Goal: Information Seeking & Learning: Check status

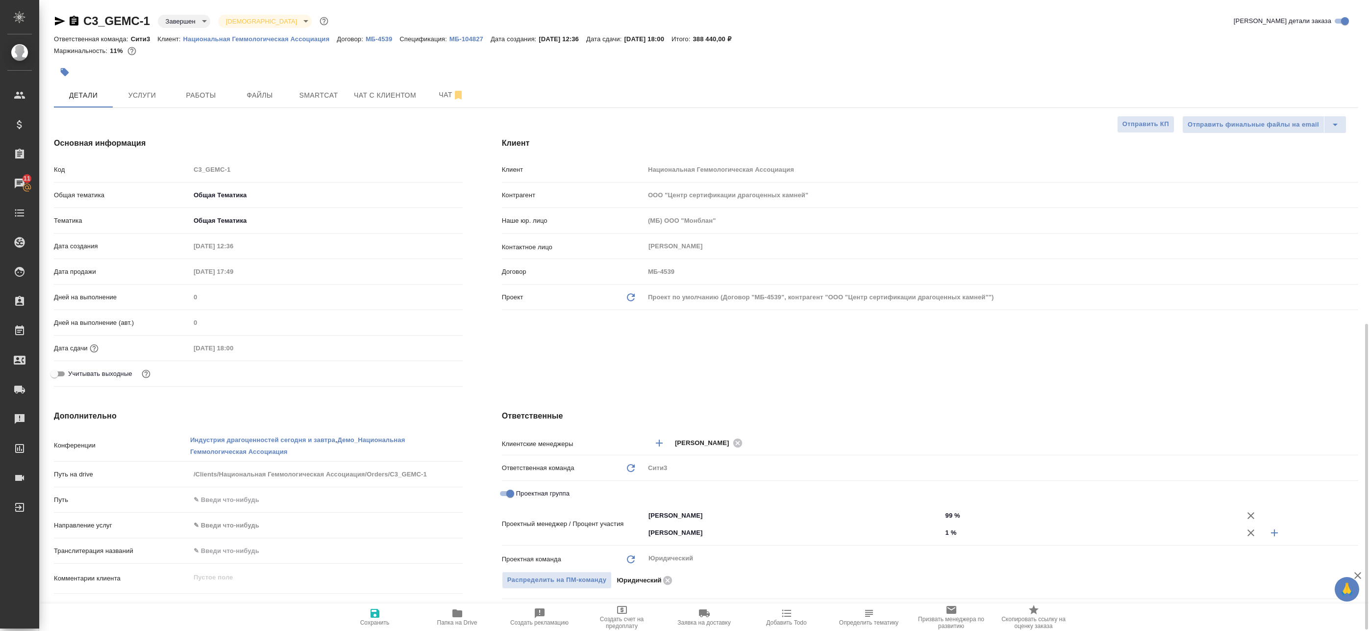
select select "RU"
click at [211, 94] on span "Работы" at bounding box center [200, 95] width 47 height 12
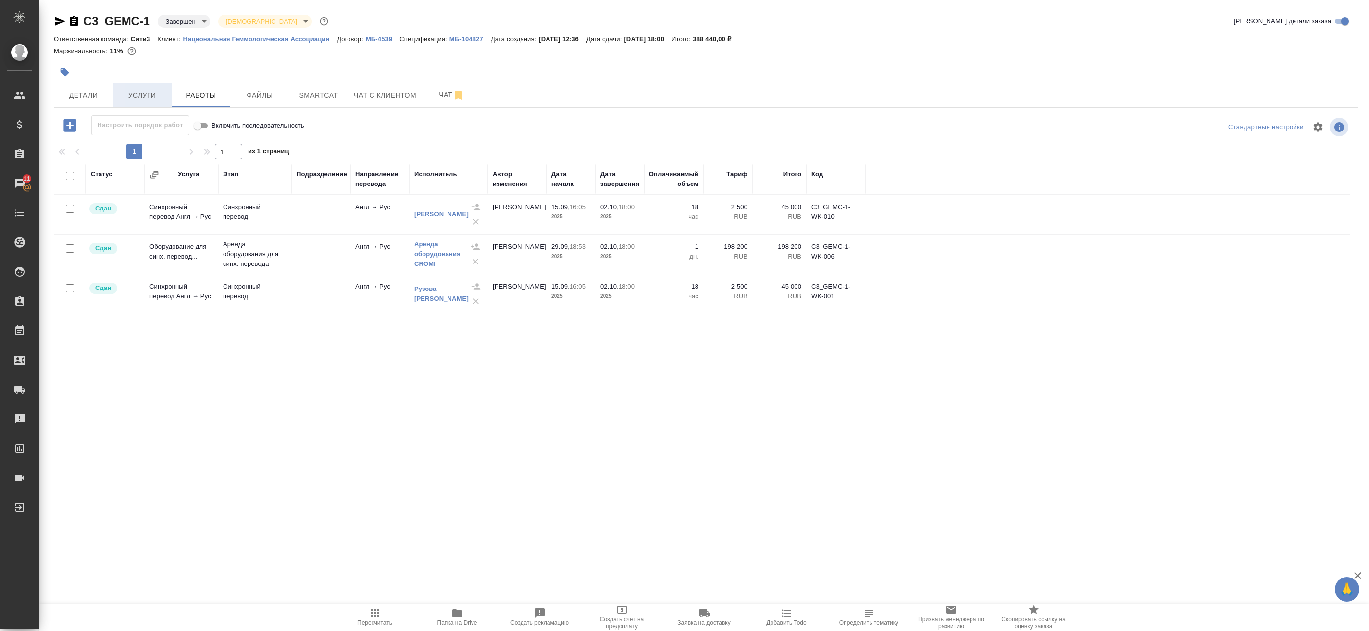
click at [148, 96] on span "Услуги" at bounding box center [142, 95] width 47 height 12
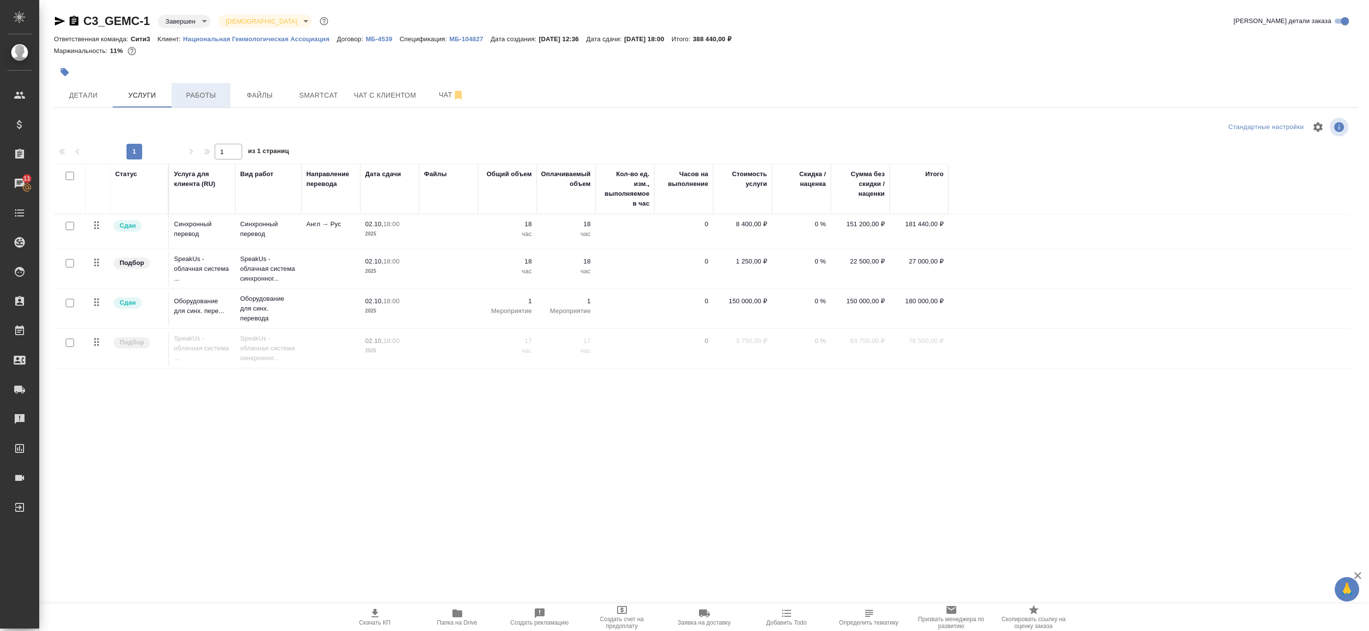
click at [212, 101] on button "Работы" at bounding box center [201, 95] width 59 height 25
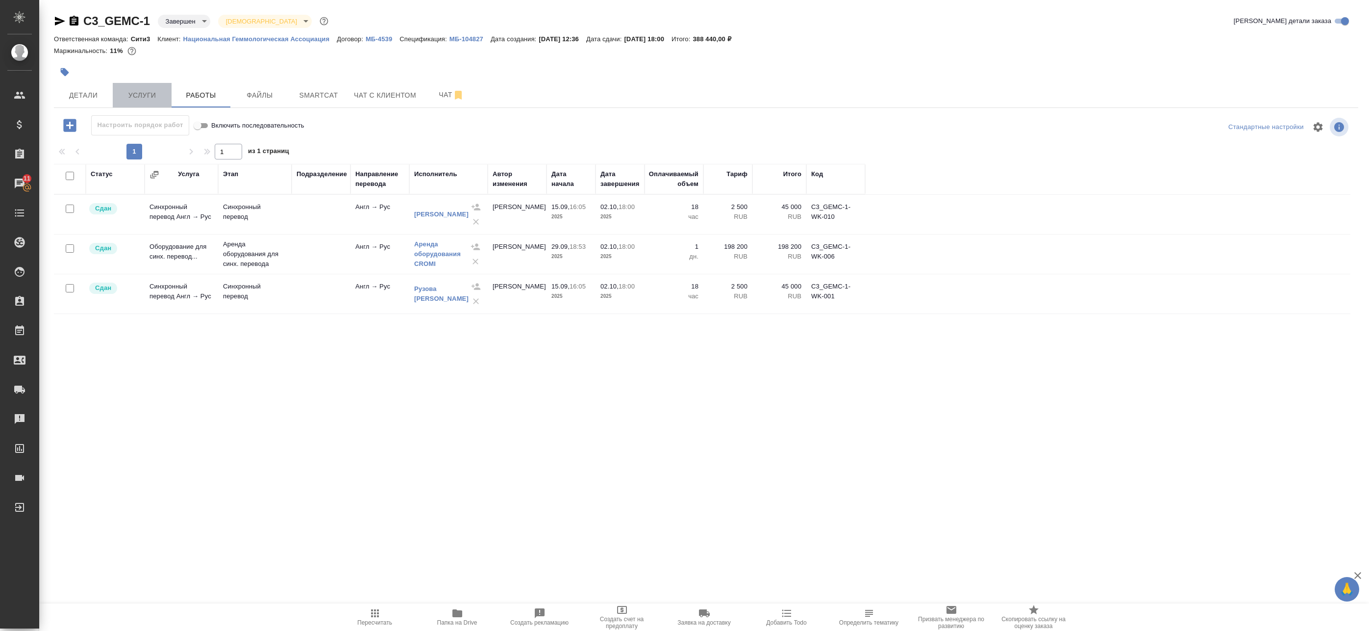
click at [143, 88] on button "Услуги" at bounding box center [142, 95] width 59 height 25
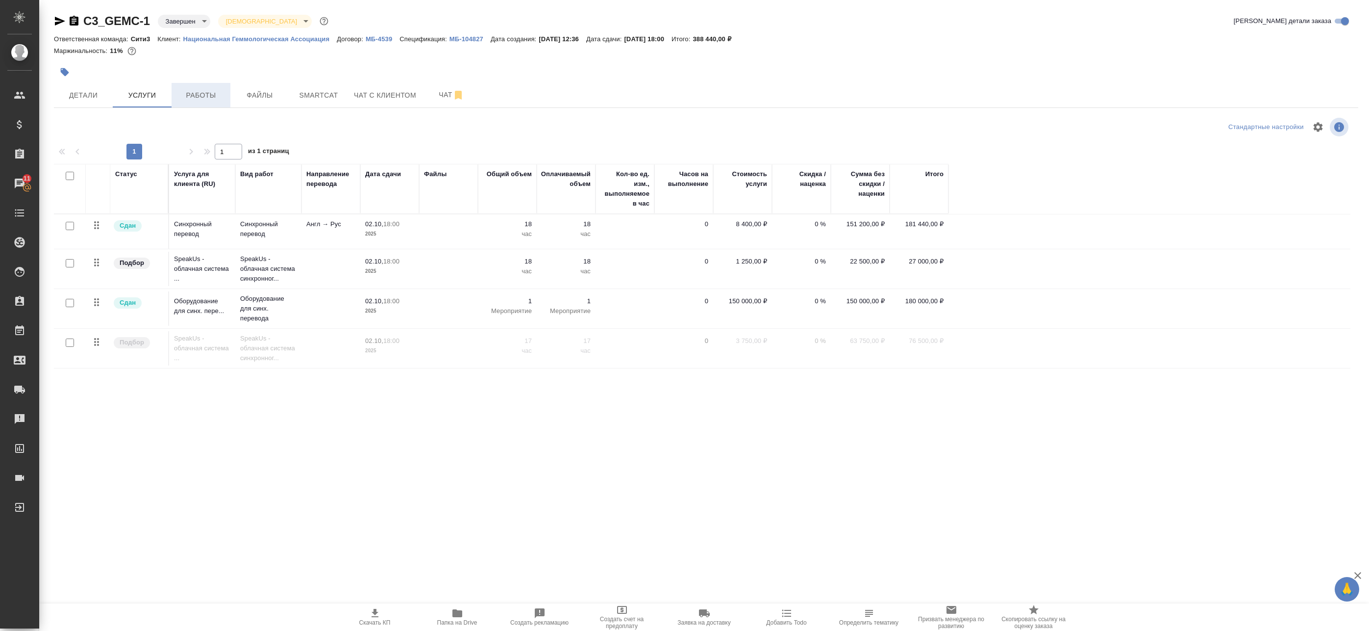
click at [176, 105] on button "Работы" at bounding box center [201, 95] width 59 height 25
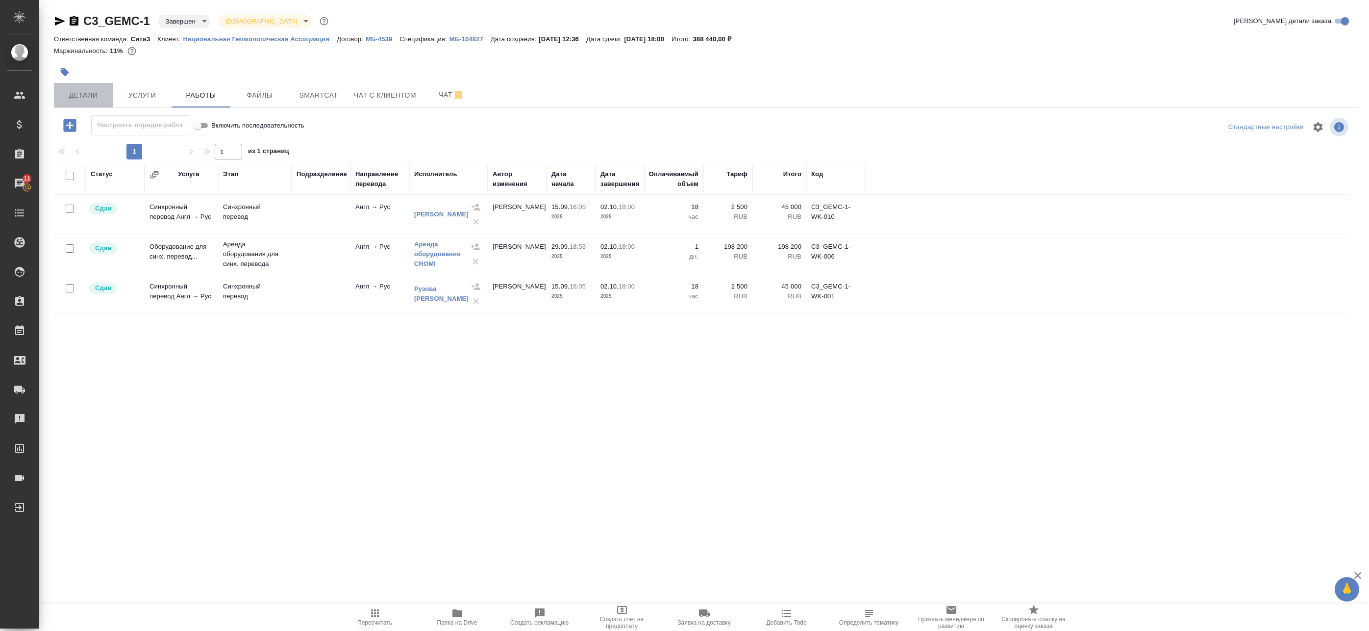
click at [98, 98] on span "Детали" at bounding box center [83, 95] width 47 height 12
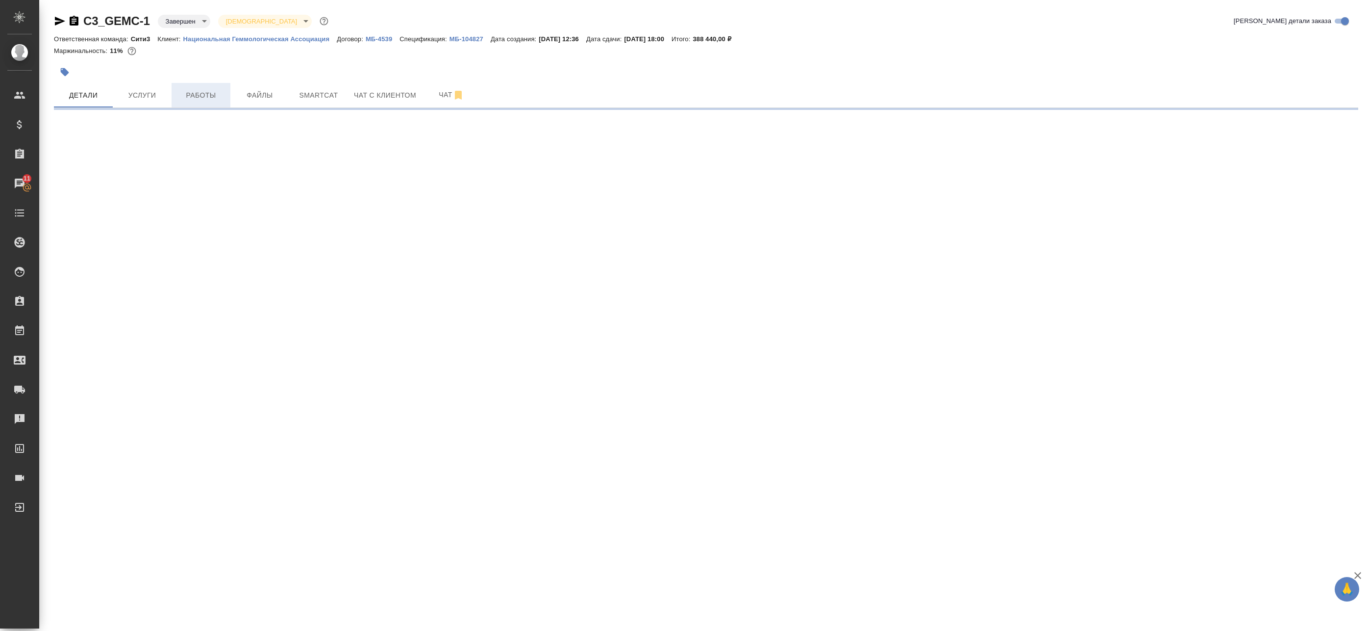
select select "RU"
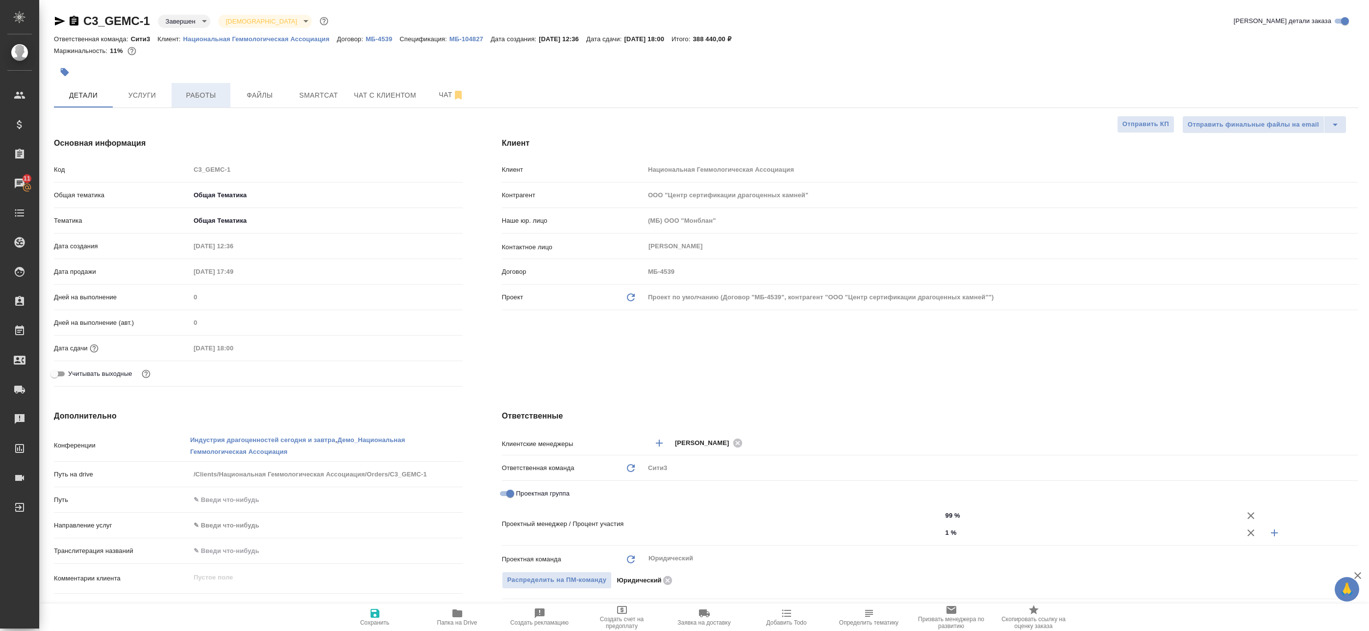
type input "[PERSON_NAME]"
type input "Федотова Ирина"
click at [175, 98] on button "Работы" at bounding box center [201, 95] width 59 height 25
type input "Сеитов Павел"
type input "Касаткина Александра"
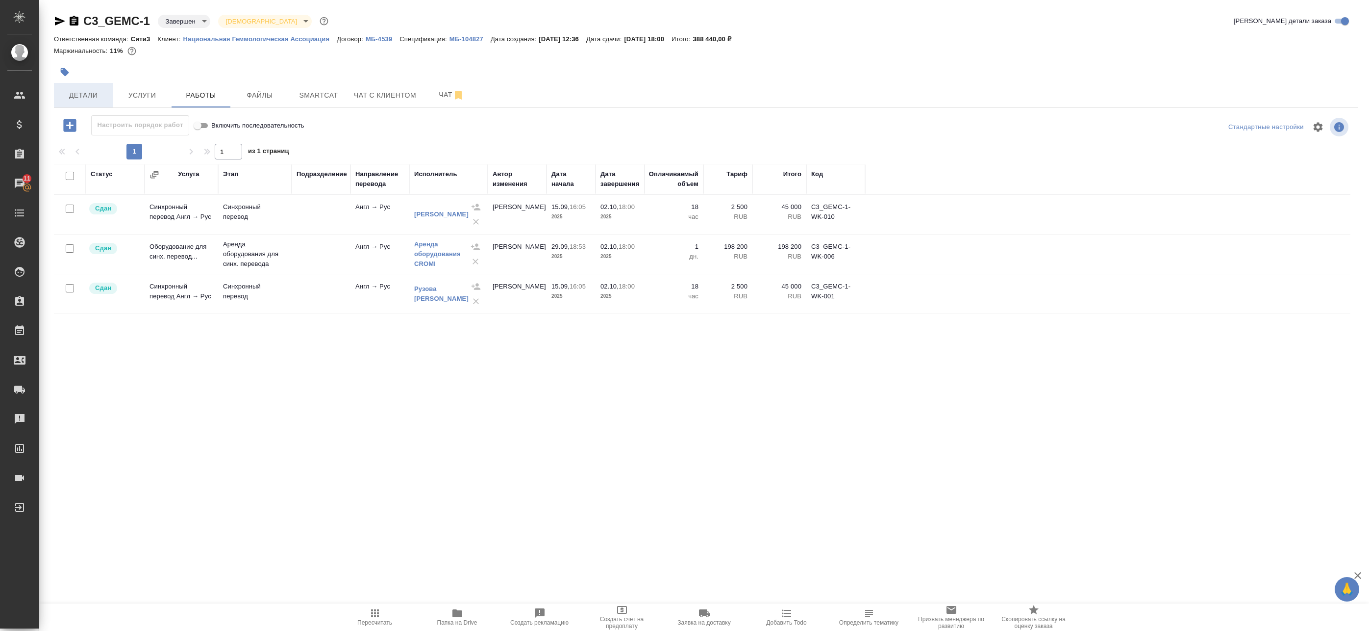
click at [93, 99] on span "Детали" at bounding box center [83, 95] width 47 height 12
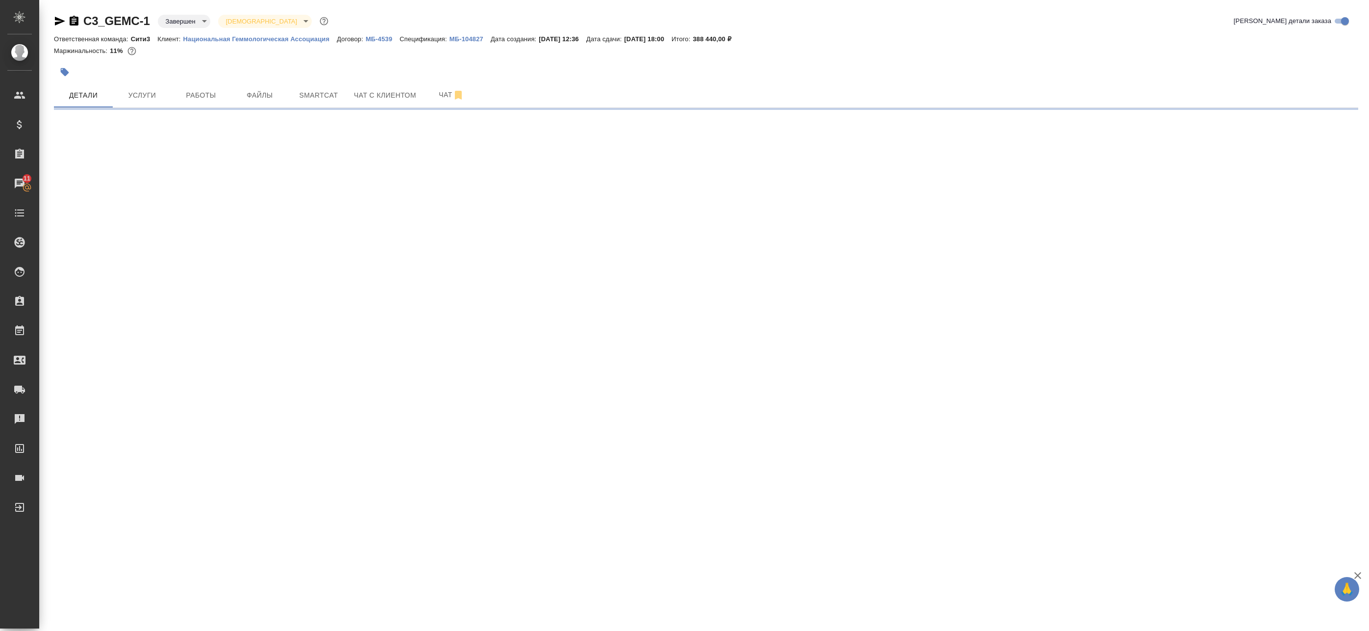
select select "RU"
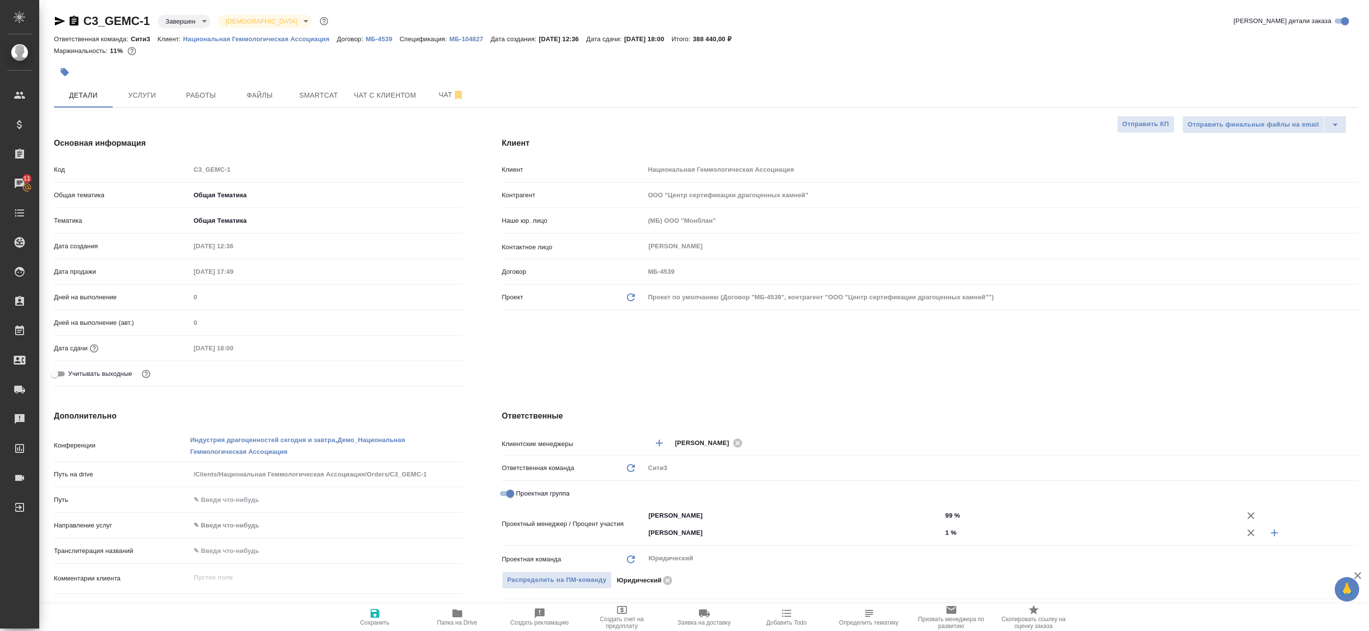
type textarea "x"
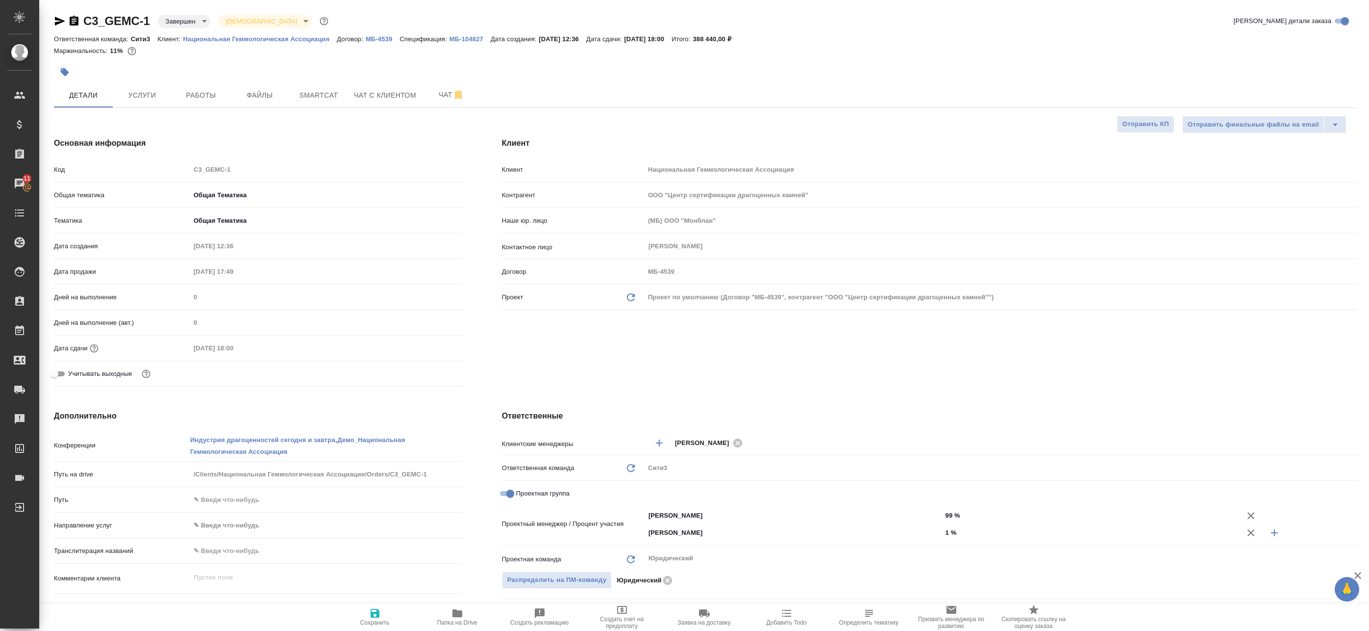
type textarea "x"
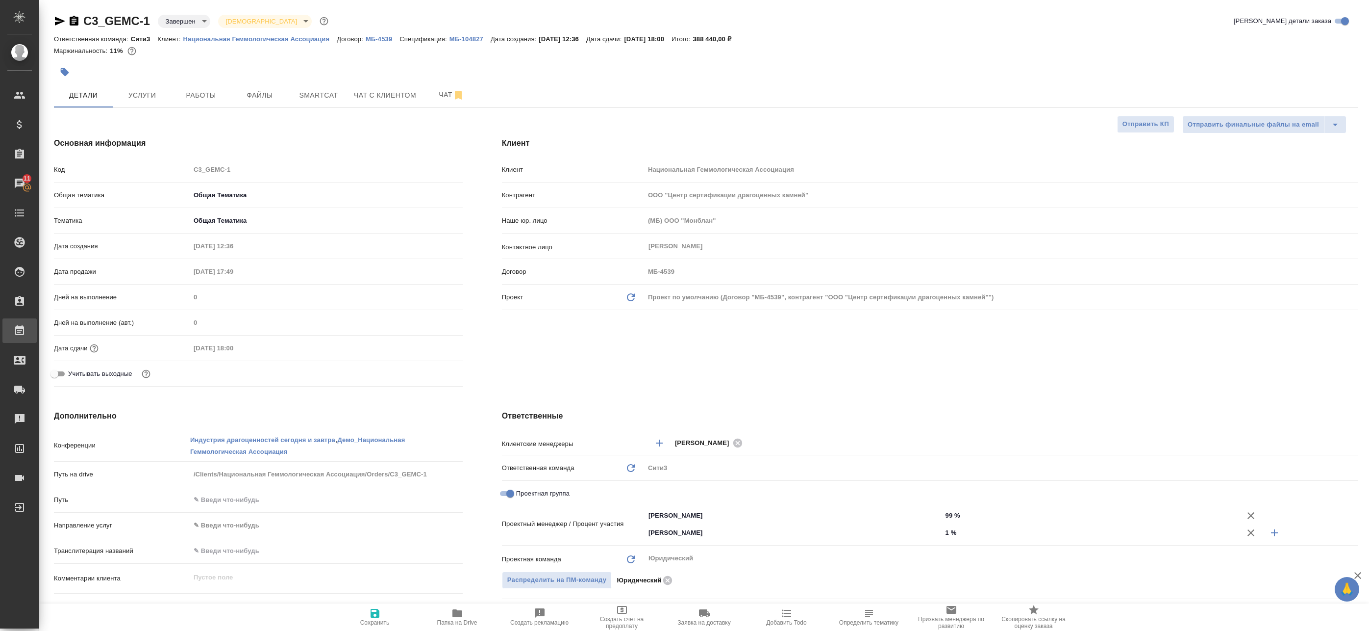
type textarea "x"
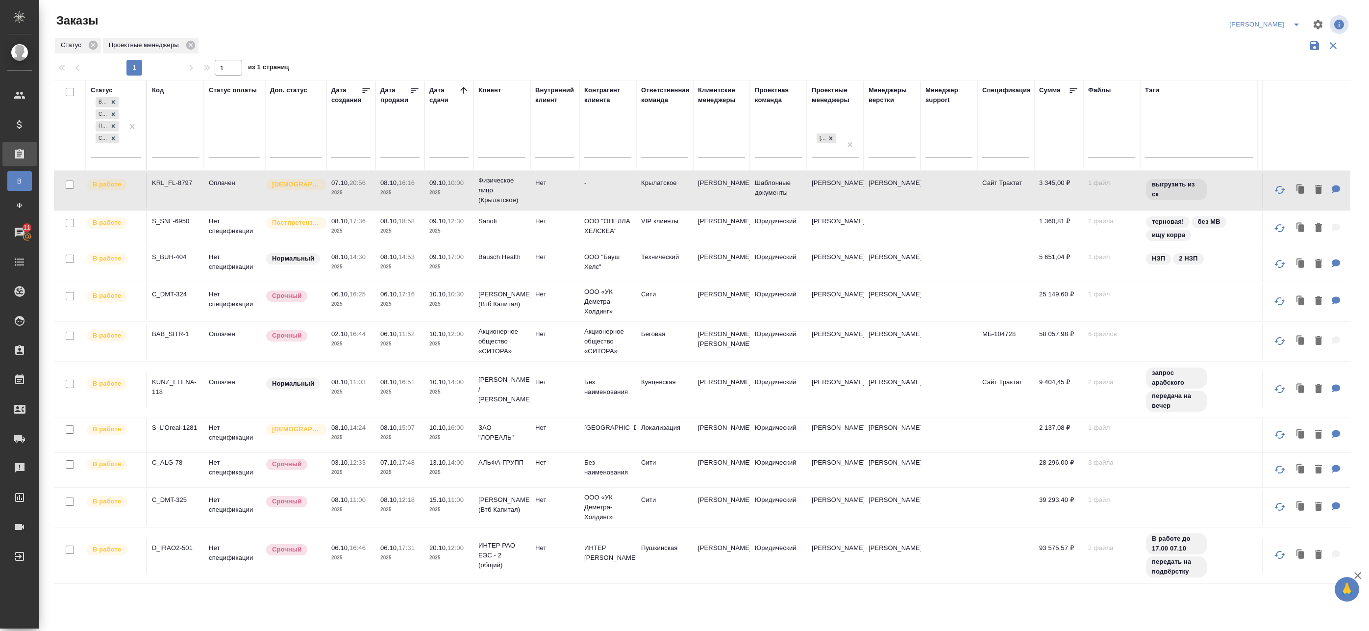
click at [67, 92] on input "checkbox" at bounding box center [70, 92] width 8 height 8
checkbox input "true"
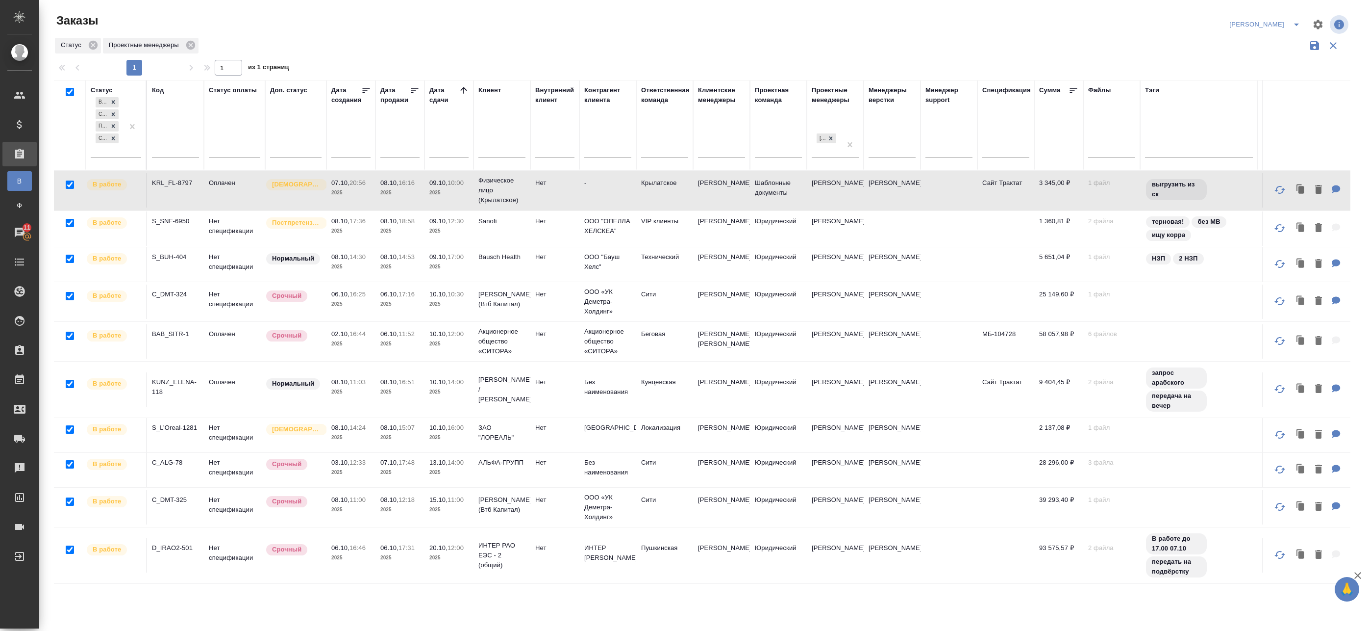
checkbox input "true"
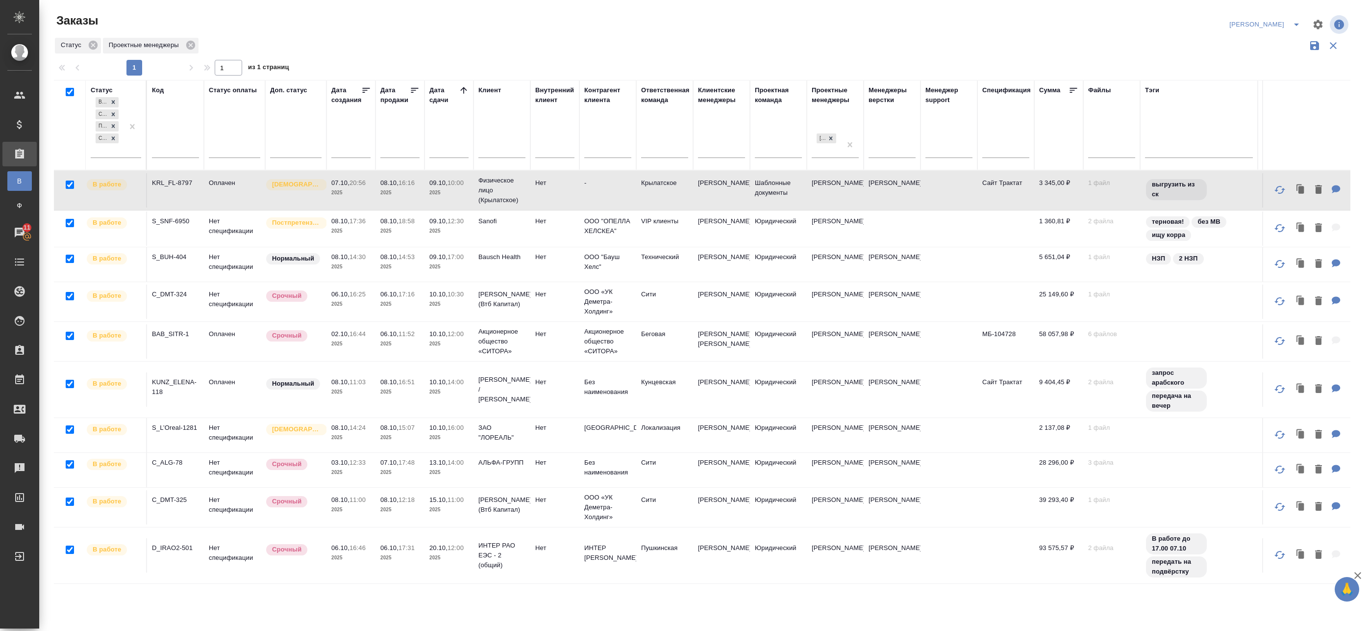
checkbox input "true"
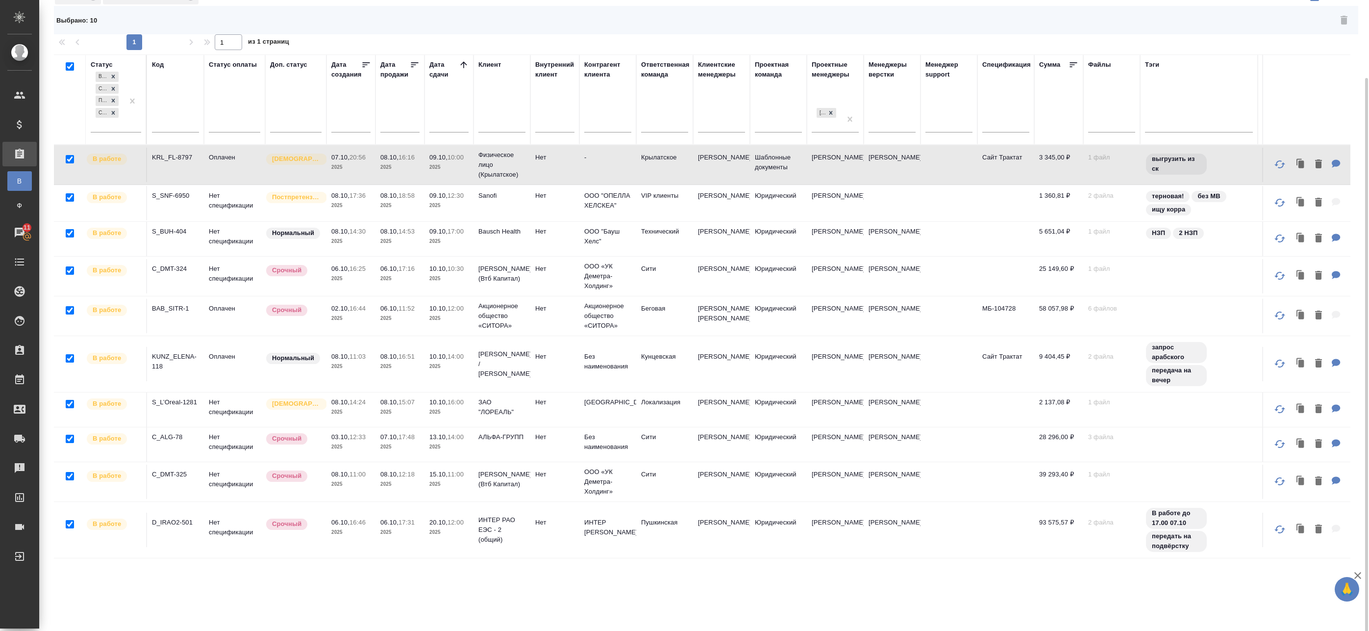
scroll to position [67, 0]
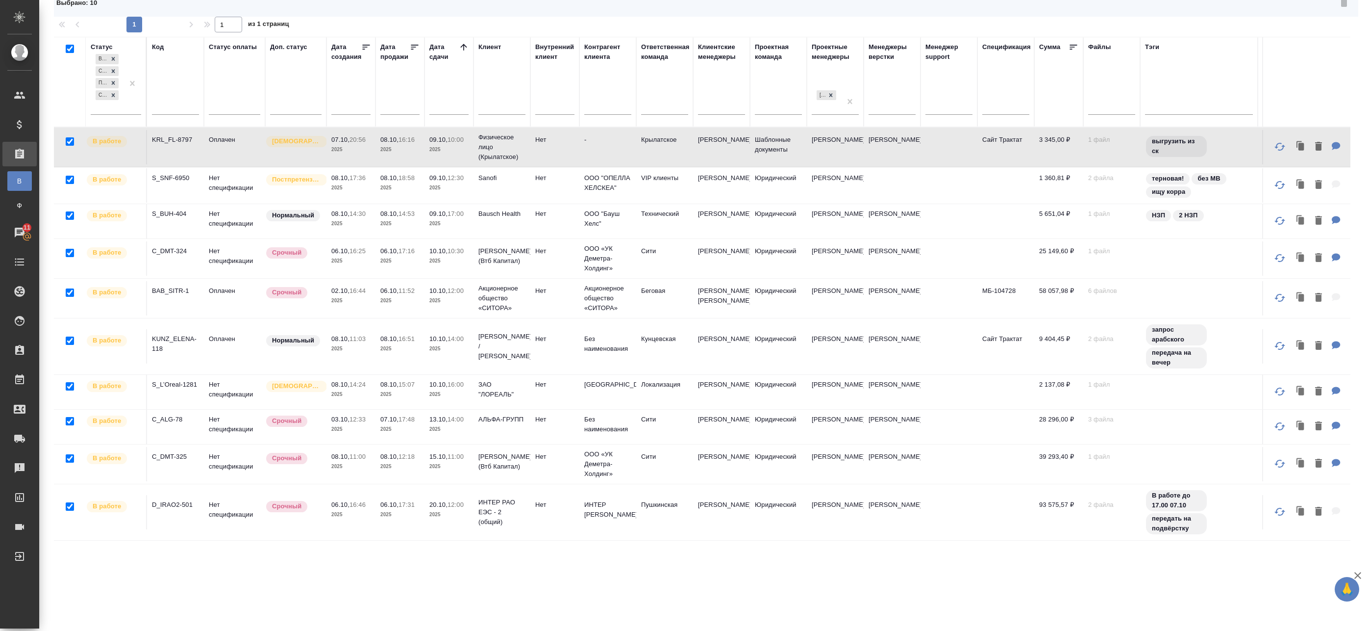
click at [208, 363] on td "Оплачен" at bounding box center [234, 346] width 61 height 34
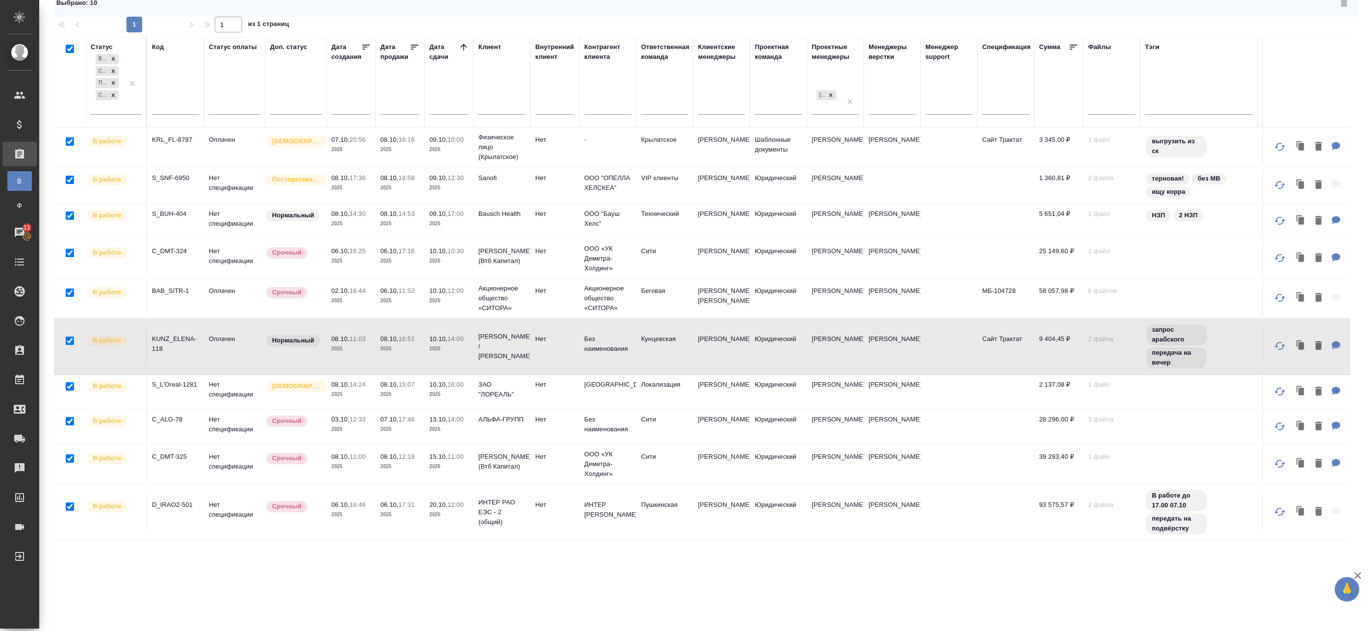
click at [224, 310] on td "Оплачен" at bounding box center [234, 298] width 61 height 34
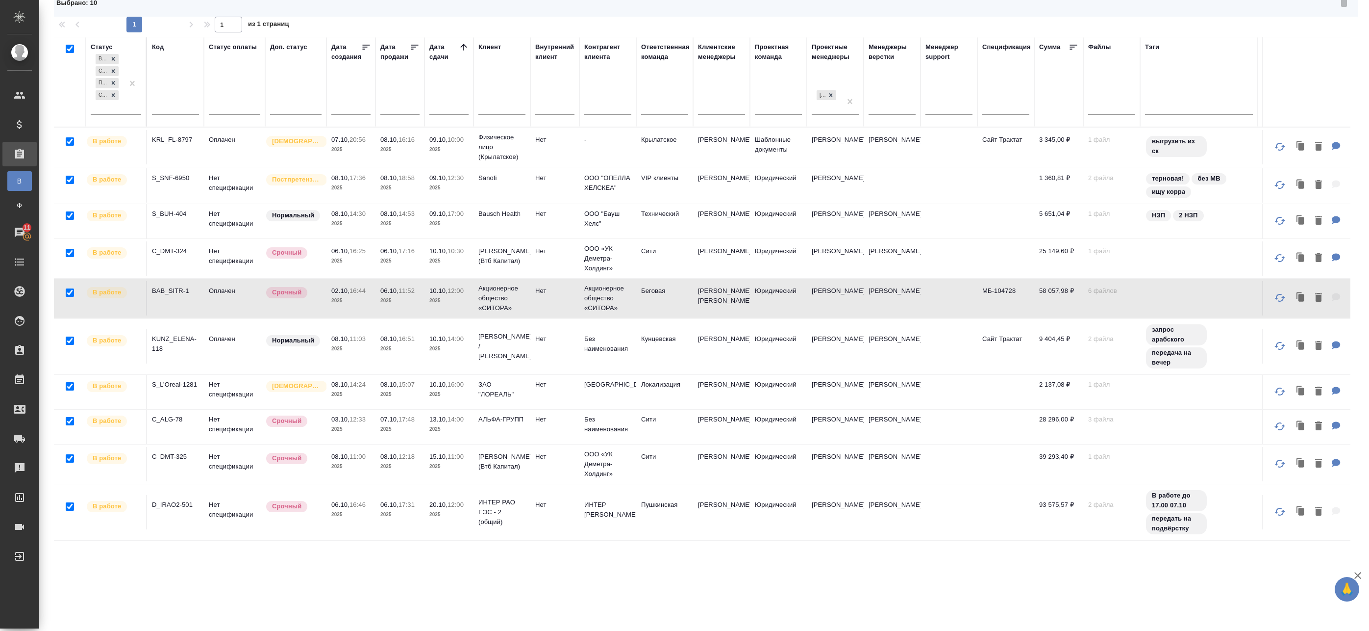
click at [234, 260] on td "Нет спецификации" at bounding box center [234, 258] width 61 height 34
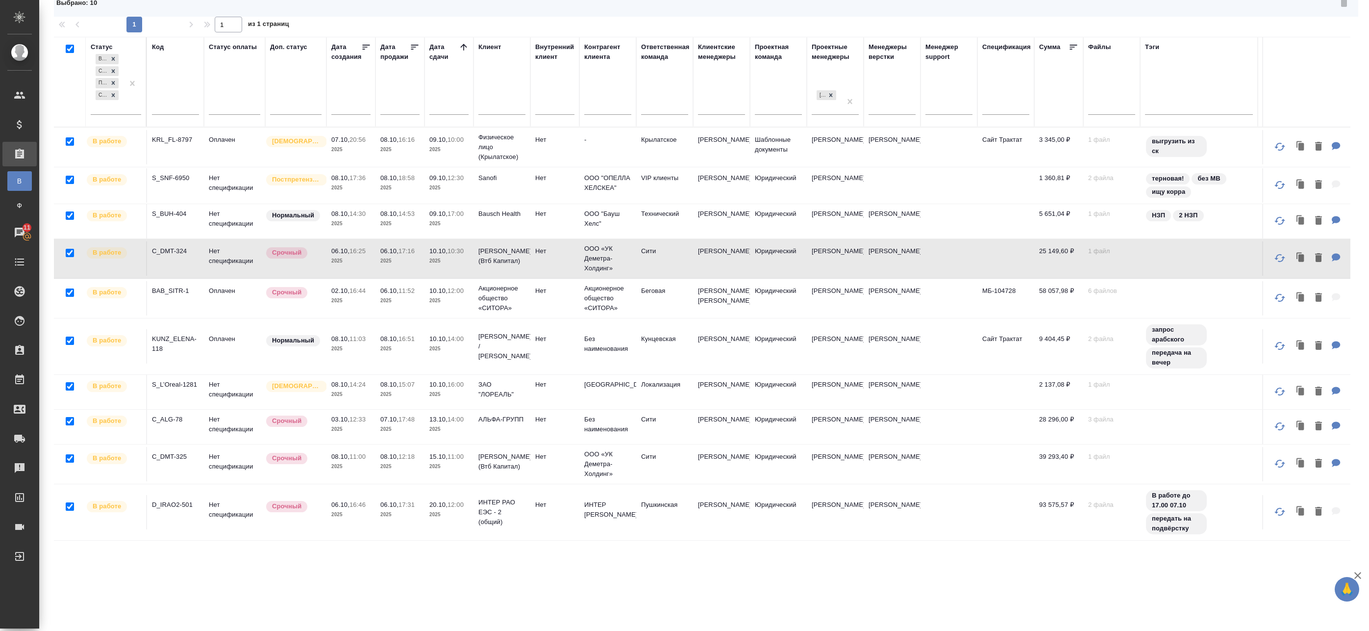
click at [234, 260] on td "Нет спецификации" at bounding box center [234, 258] width 61 height 34
checkbox input "false"
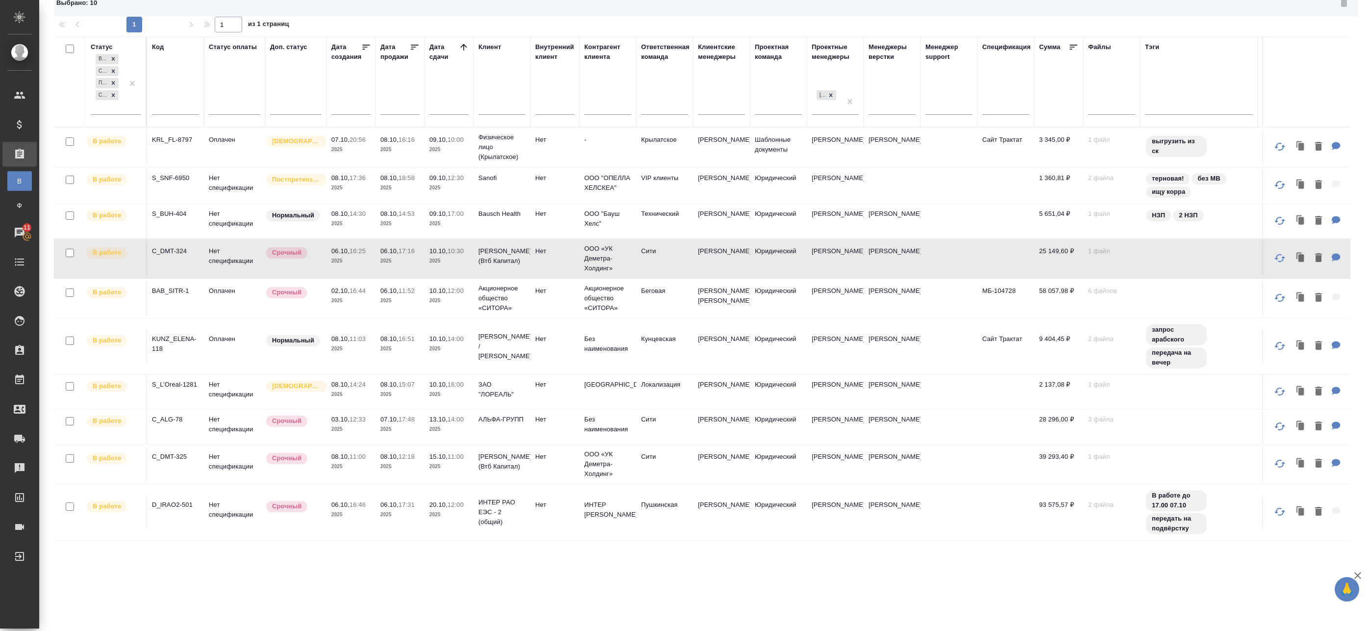
checkbox input "false"
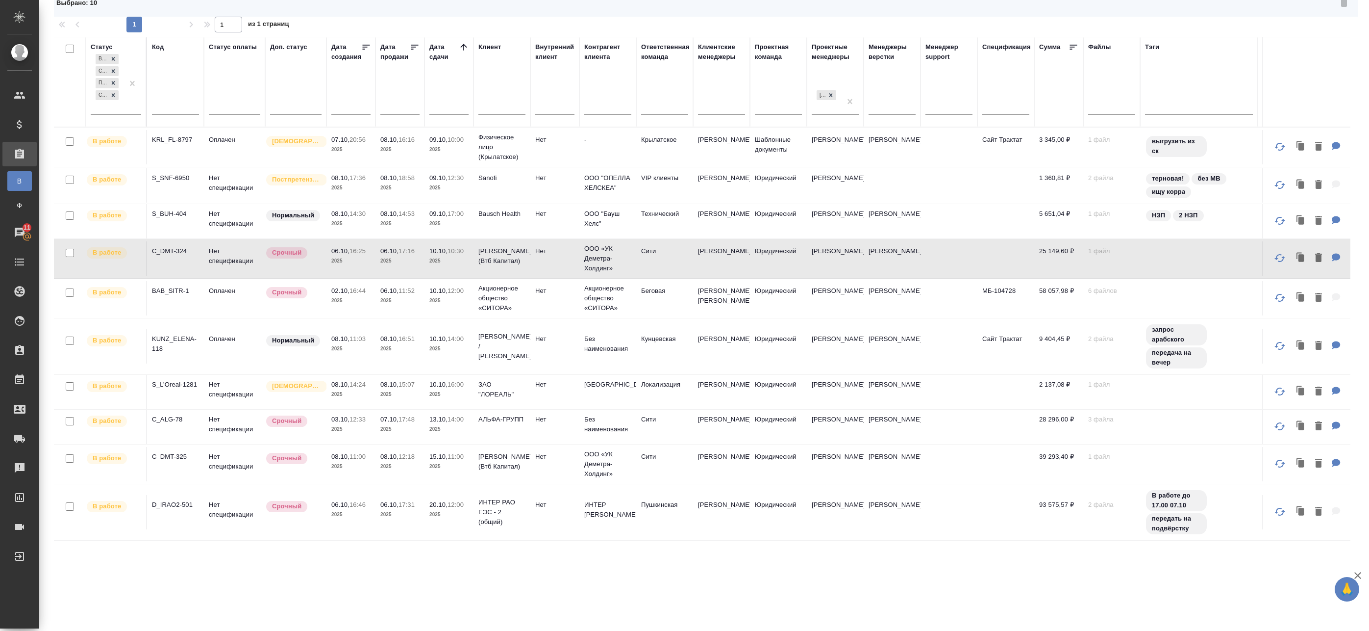
checkbox input "false"
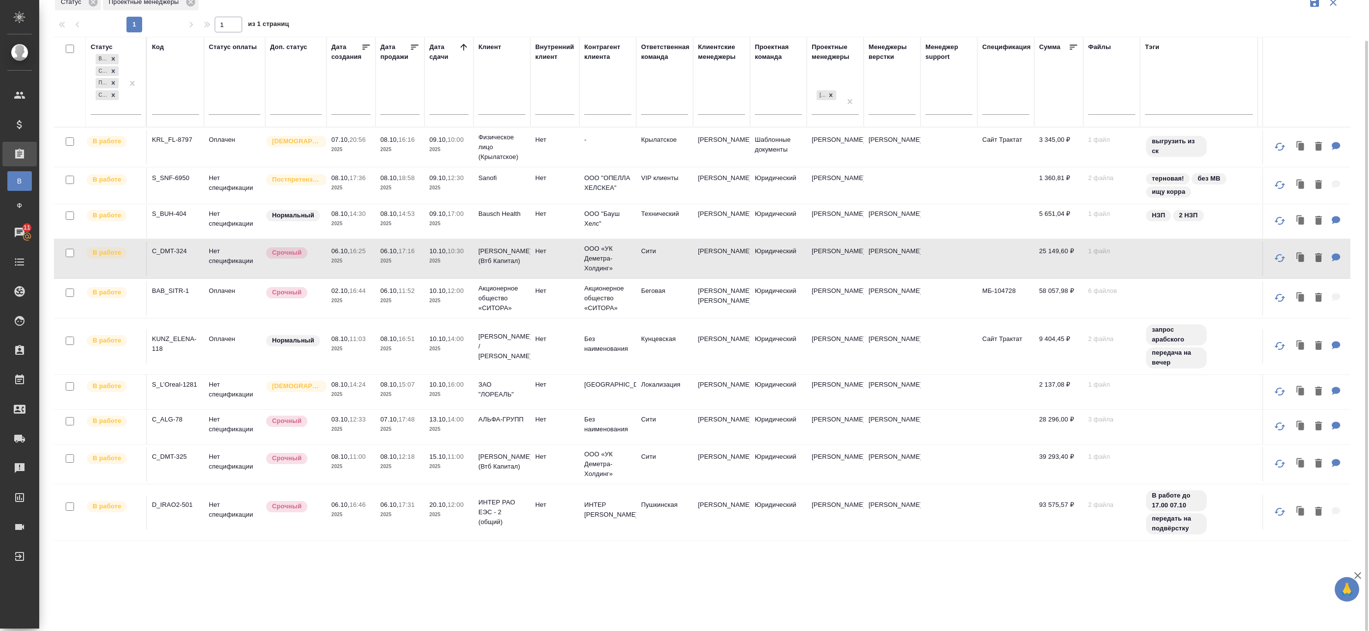
scroll to position [43, 0]
click at [329, 471] on td "08.10, 11:00 2025" at bounding box center [351, 464] width 49 height 34
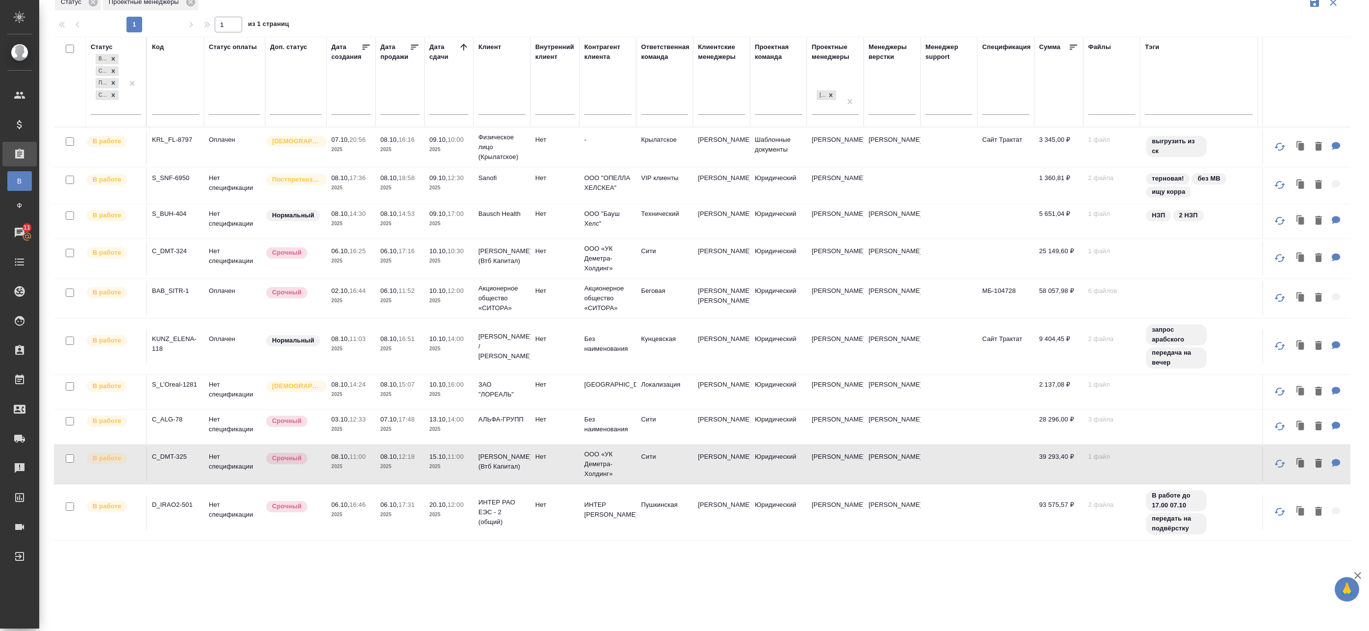
click at [357, 460] on p "11:00" at bounding box center [358, 456] width 16 height 7
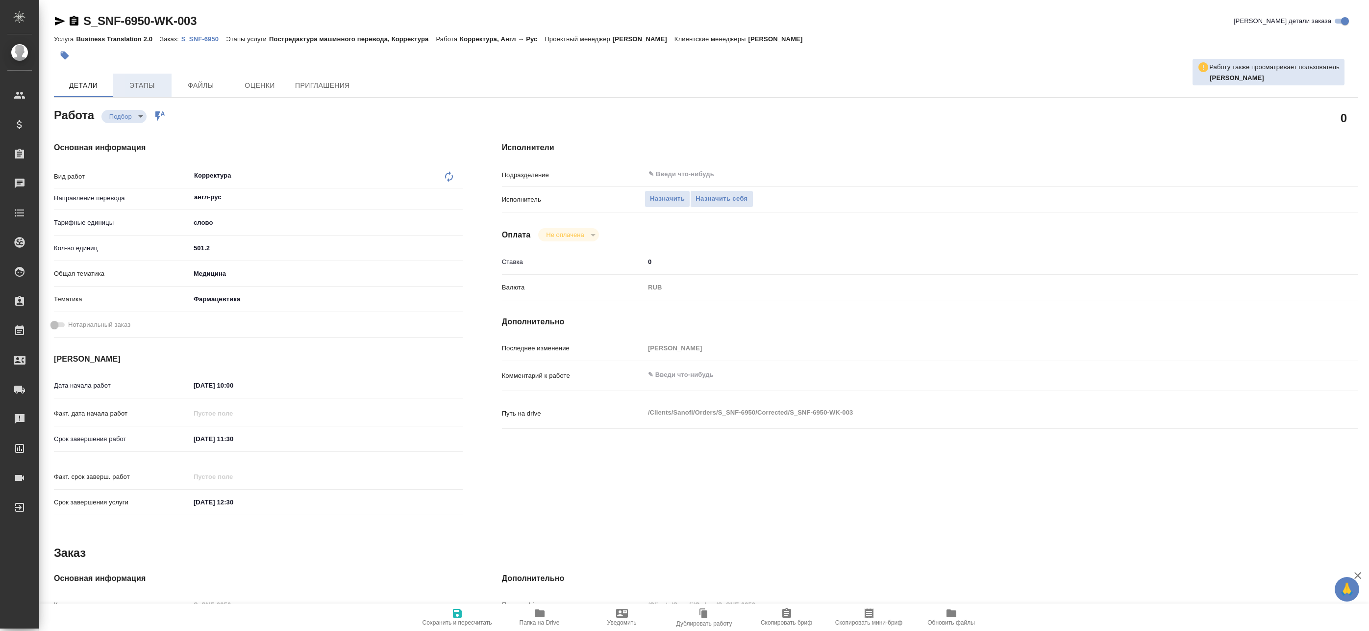
type textarea "x"
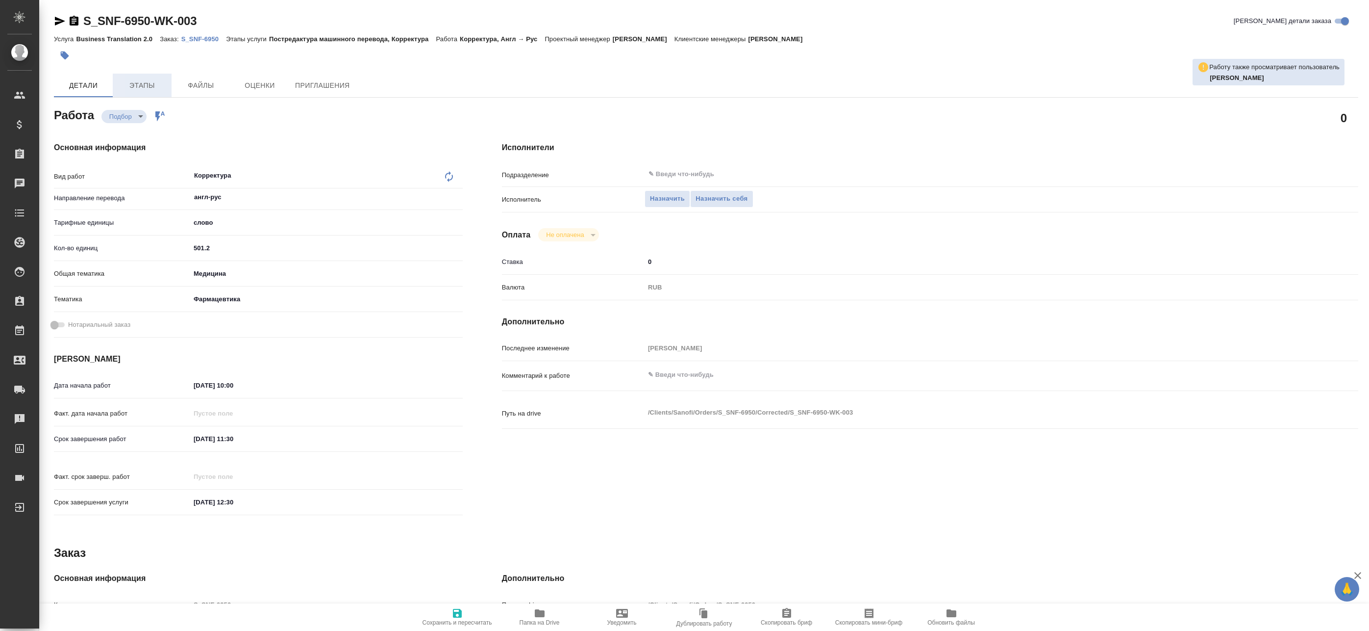
type textarea "x"
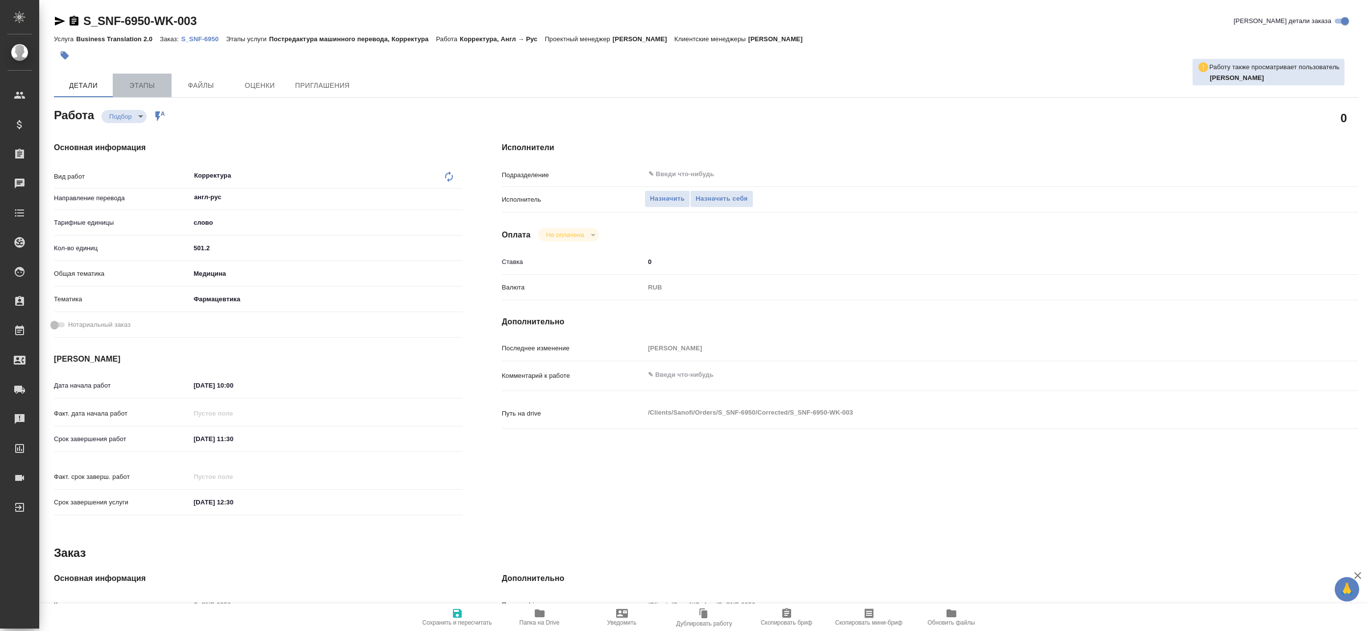
click at [161, 86] on span "Этапы" at bounding box center [142, 85] width 47 height 12
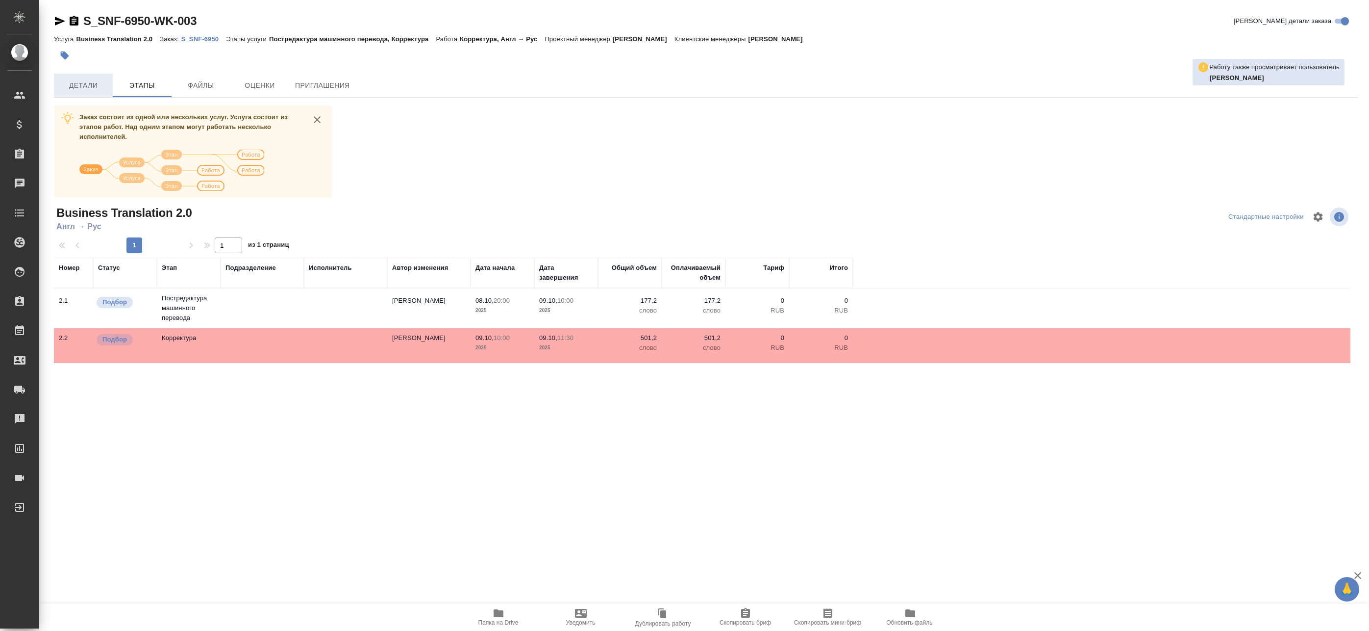
click at [94, 84] on span "Детали" at bounding box center [83, 85] width 47 height 12
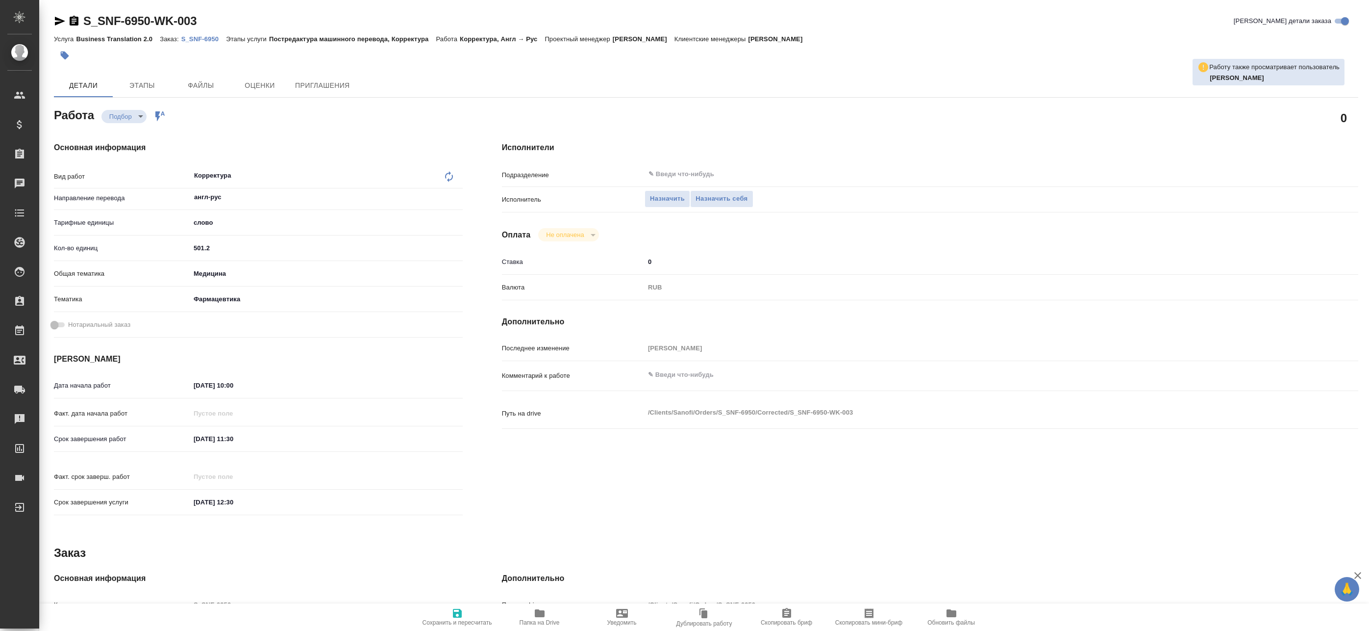
click at [195, 39] on p "S_SNF-6950" at bounding box center [203, 38] width 45 height 7
type textarea "x"
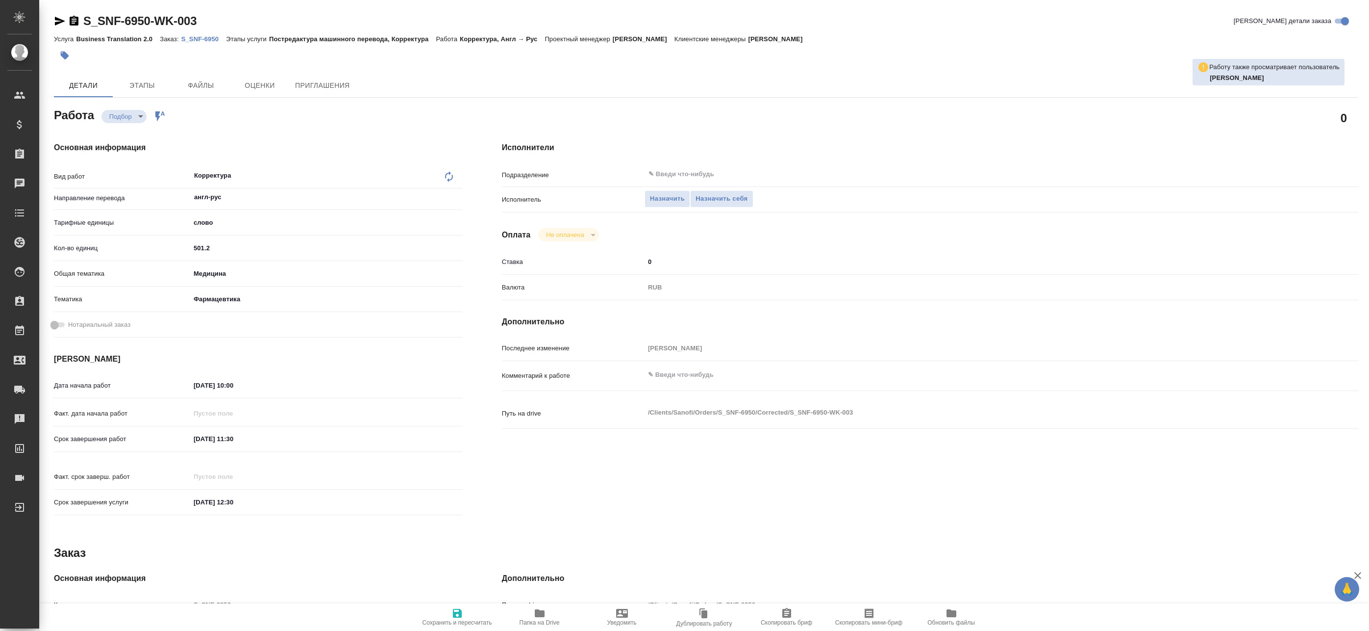
type textarea "x"
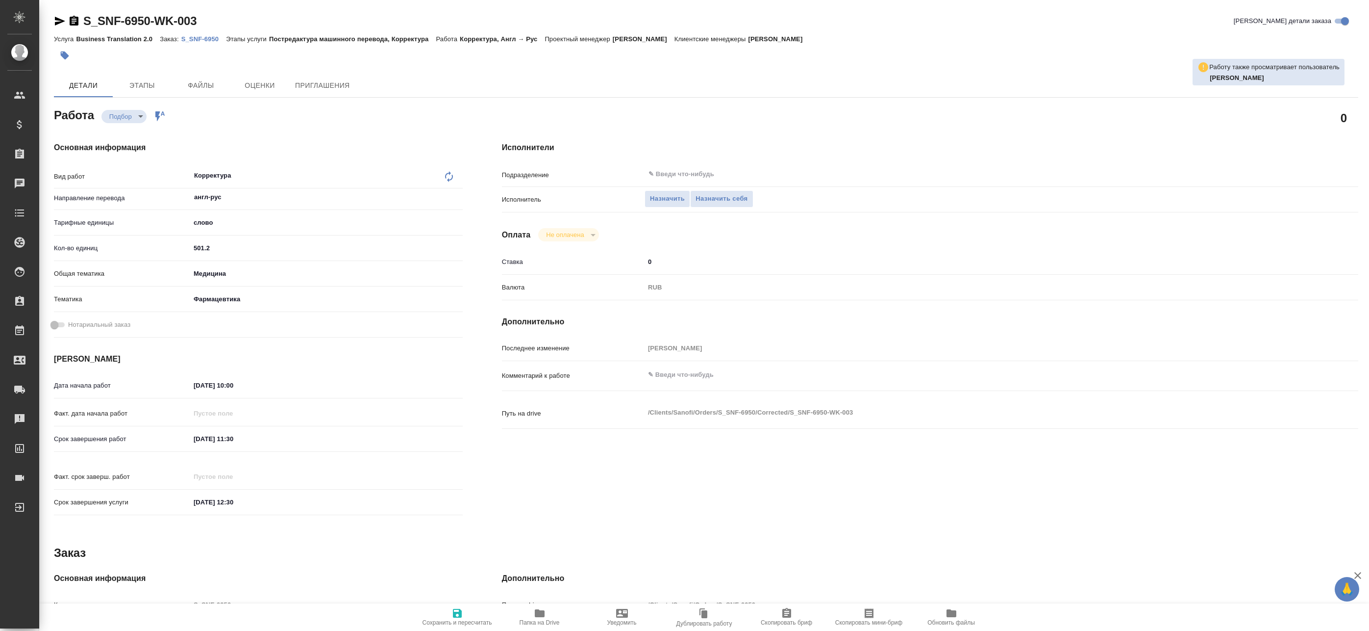
type textarea "x"
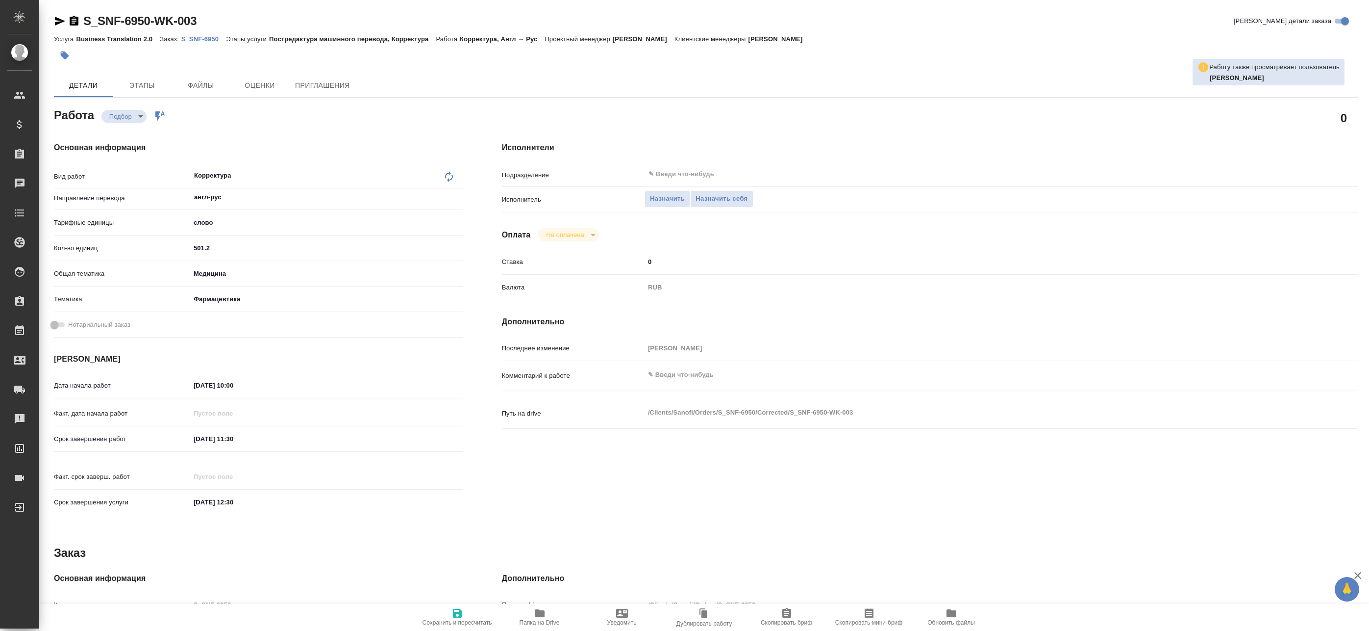
type textarea "x"
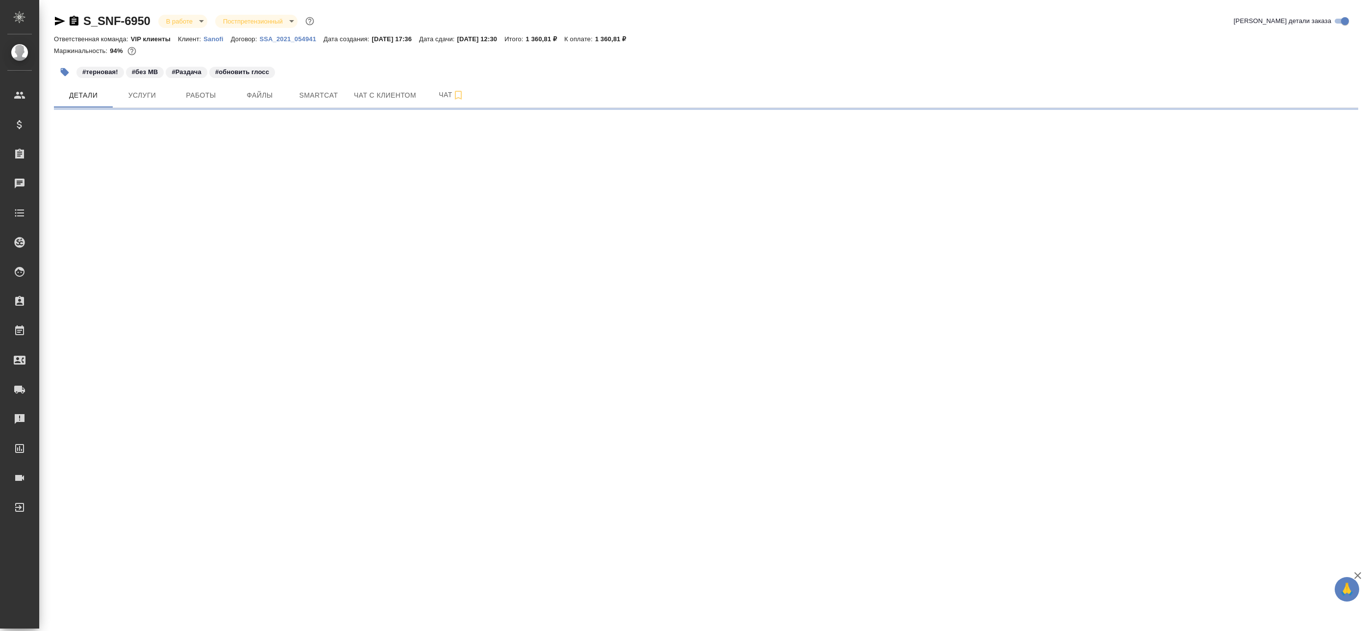
select select "RU"
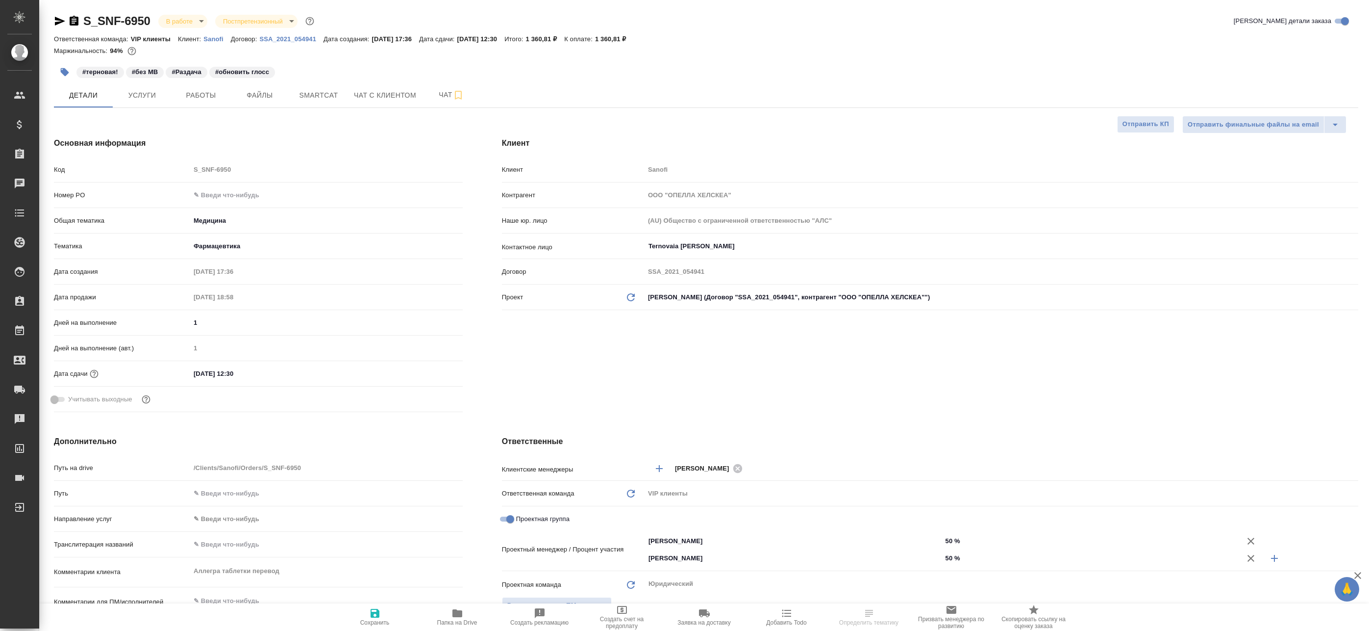
type textarea "x"
click at [190, 93] on span "Работы" at bounding box center [200, 95] width 47 height 12
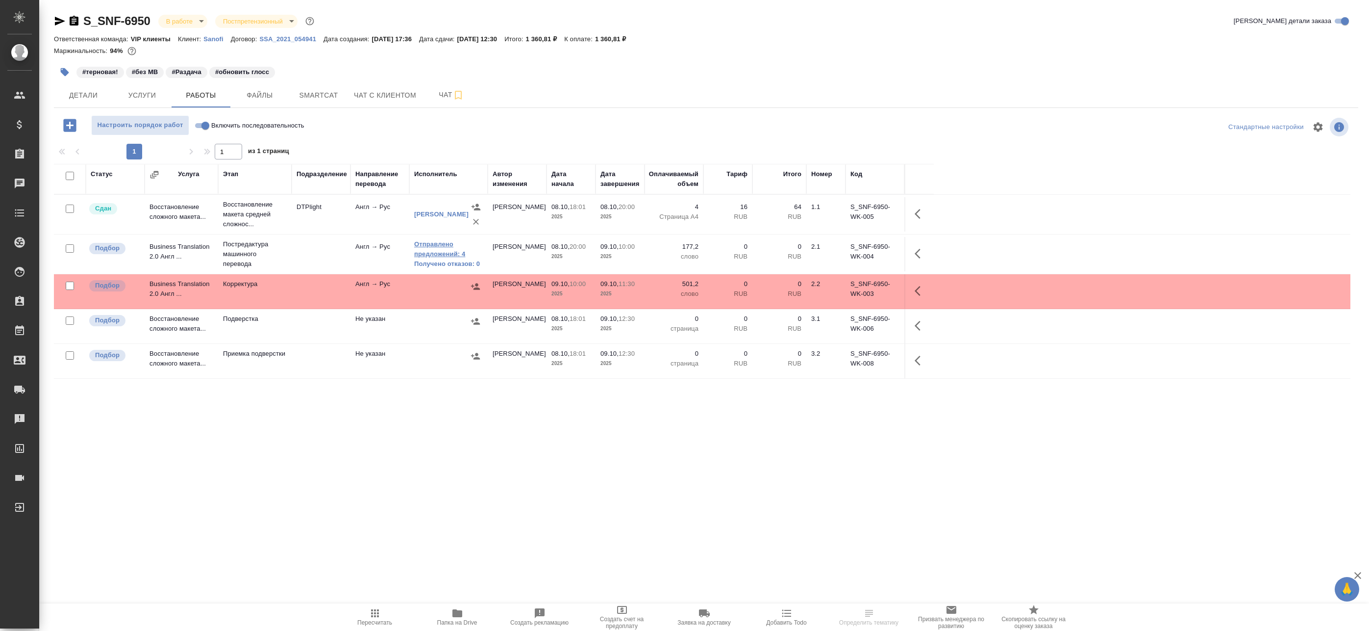
click at [447, 254] on link "Отправлено предложений: 4" at bounding box center [448, 249] width 69 height 20
click at [320, 98] on span "Smartcat" at bounding box center [318, 95] width 47 height 12
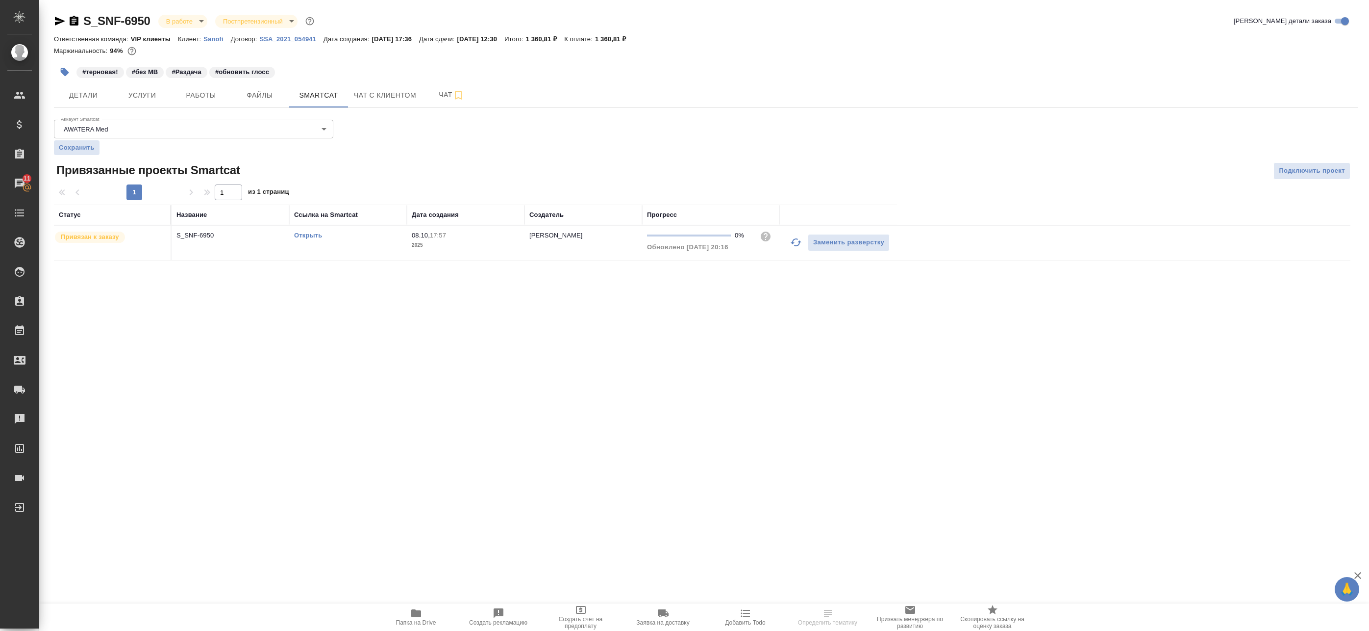
click at [314, 232] on link "Открыть" at bounding box center [308, 234] width 28 height 7
click at [188, 95] on span "Работы" at bounding box center [200, 95] width 47 height 12
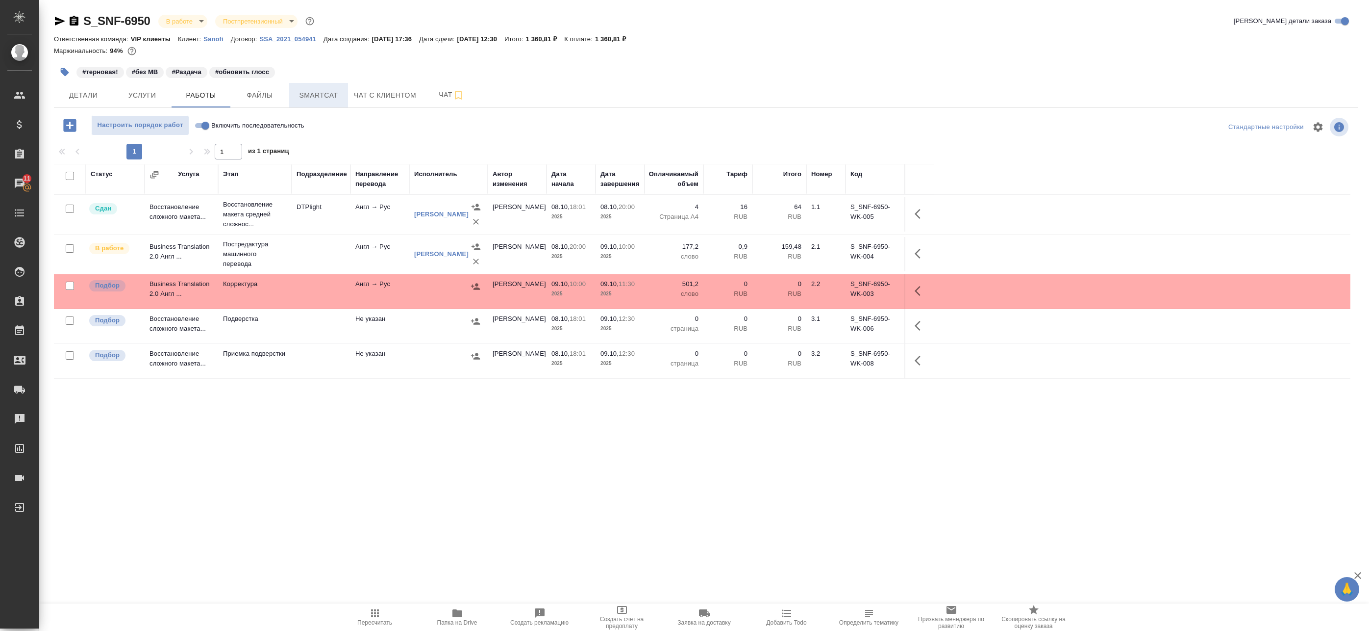
click at [321, 95] on span "Smartcat" at bounding box center [318, 95] width 47 height 12
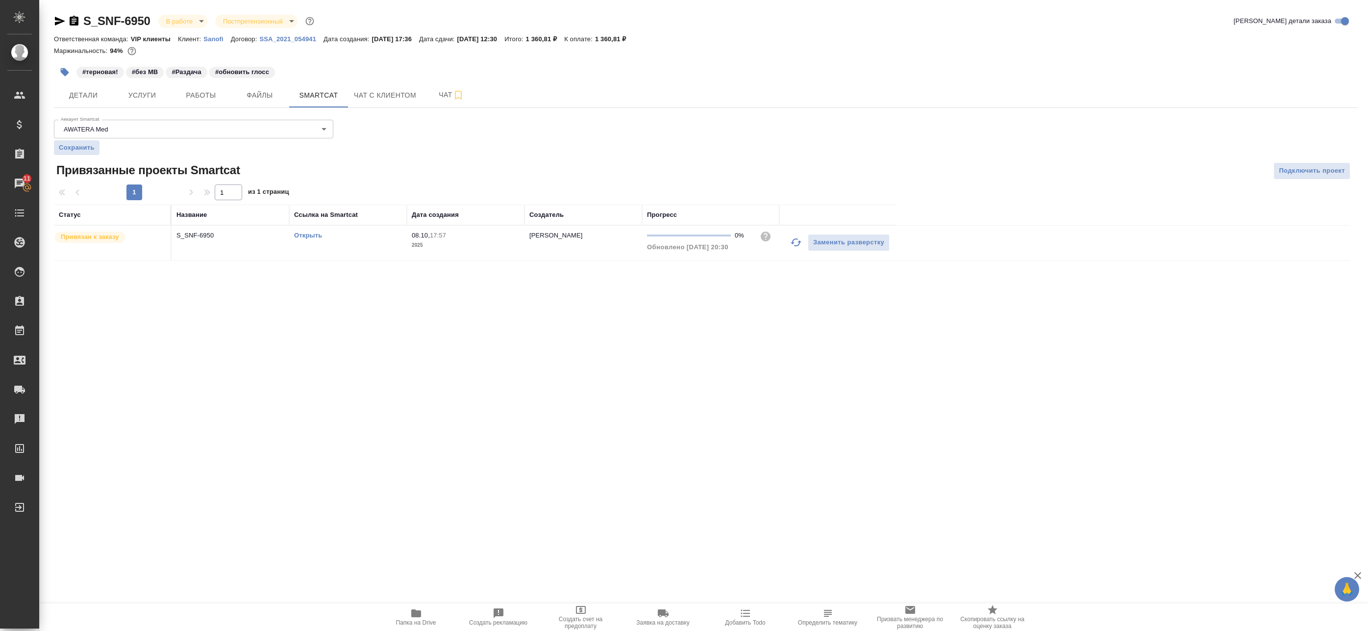
click at [311, 233] on link "Открыть" at bounding box center [308, 234] width 28 height 7
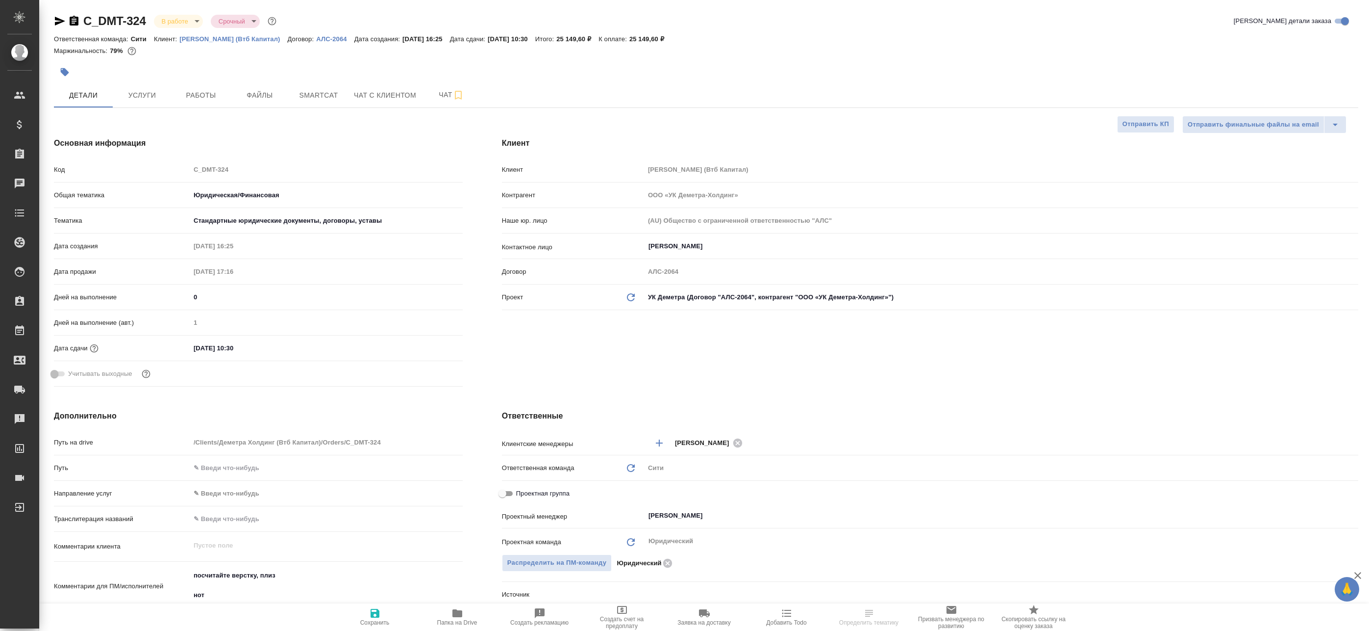
select select "RU"
click at [209, 85] on button "Работы" at bounding box center [201, 95] width 59 height 25
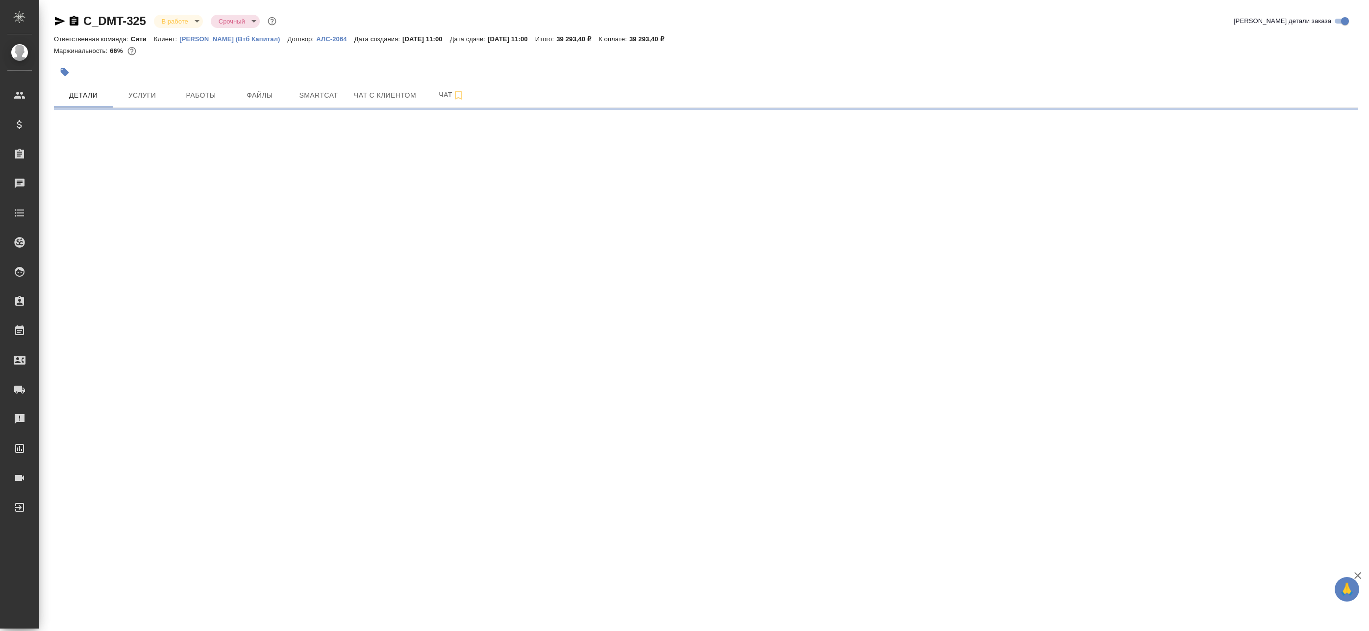
select select "RU"
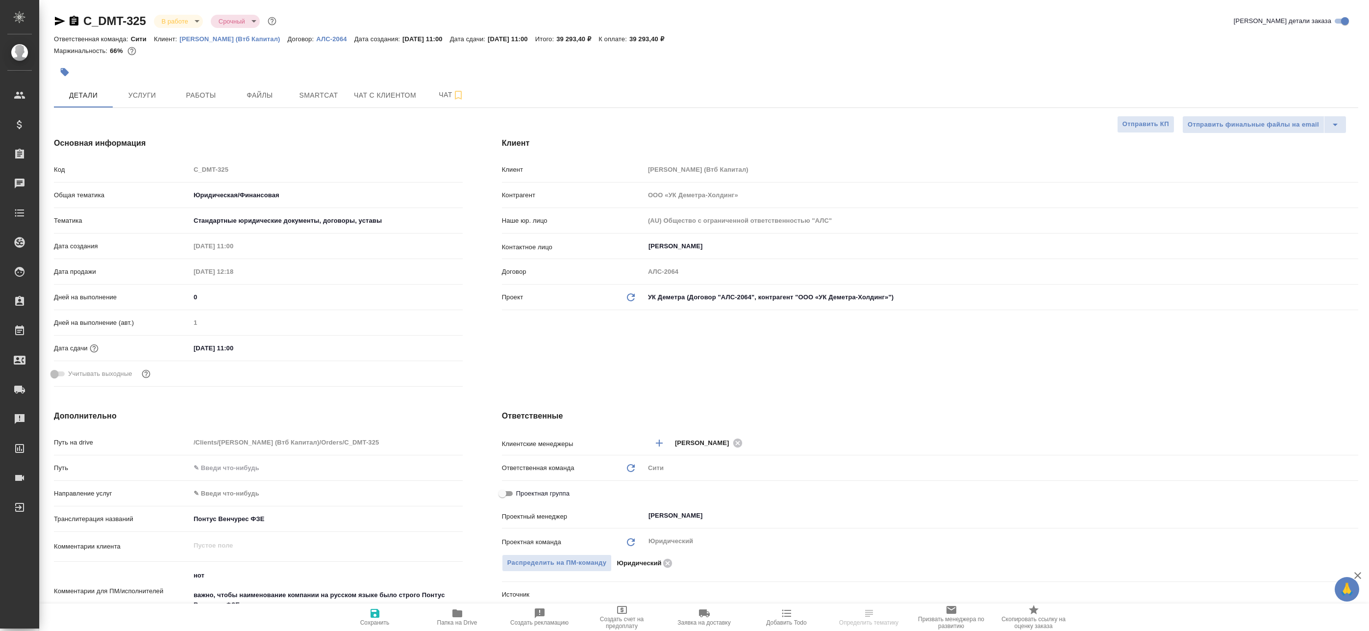
type textarea "x"
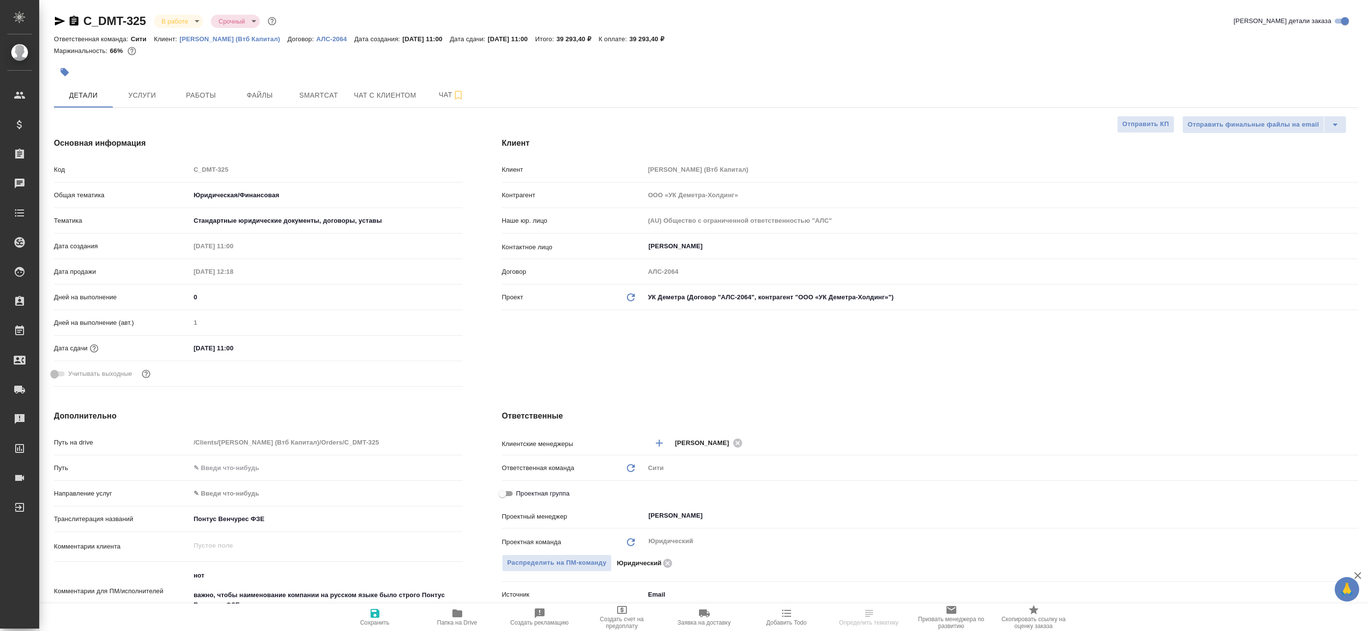
type textarea "x"
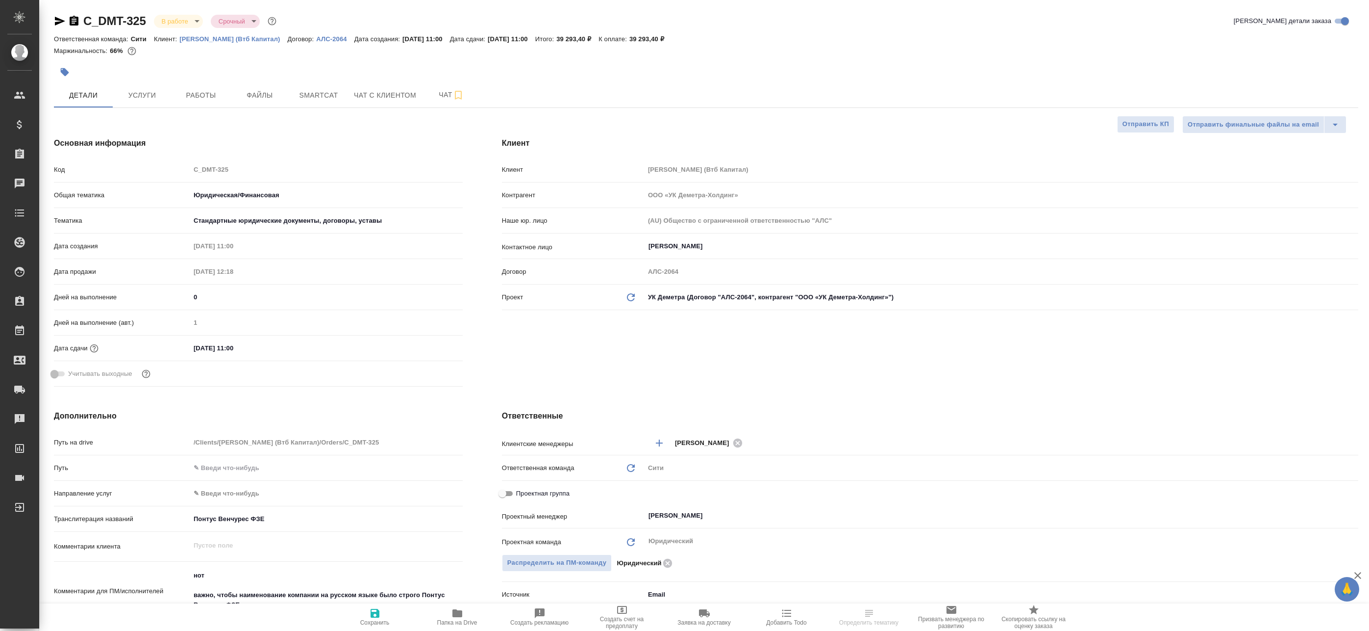
type textarea "x"
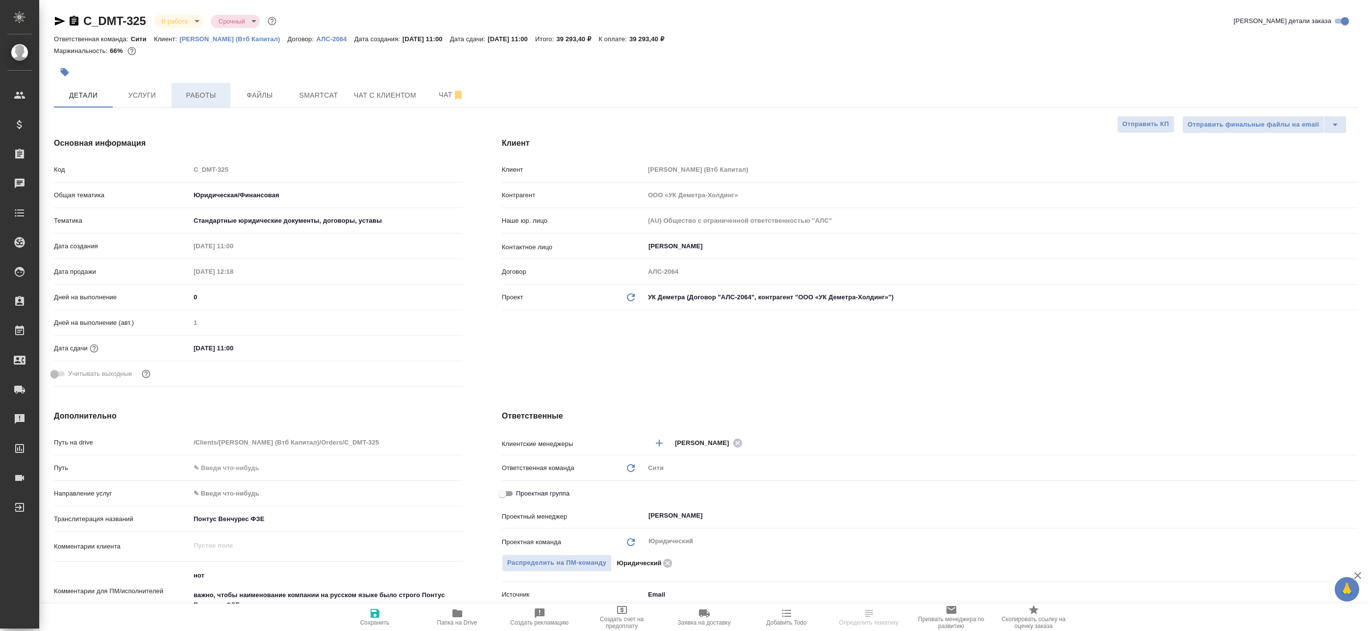
click at [199, 87] on button "Работы" at bounding box center [201, 95] width 59 height 25
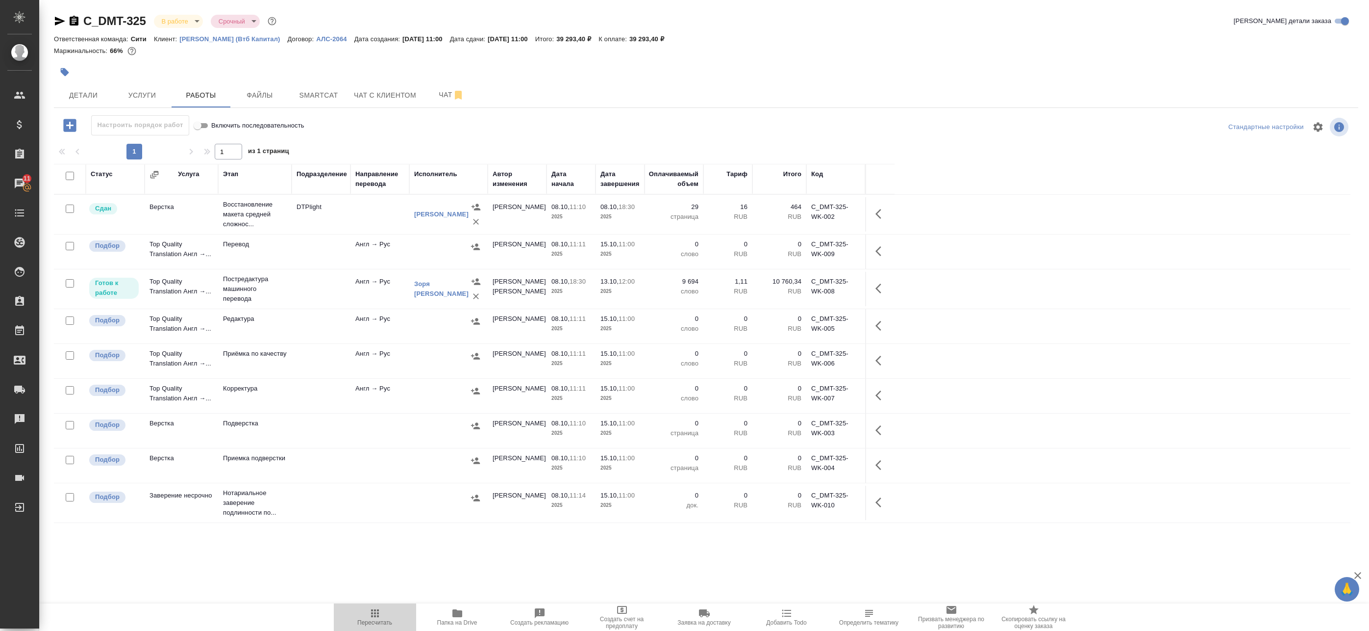
click at [380, 614] on icon "button" at bounding box center [375, 613] width 12 height 12
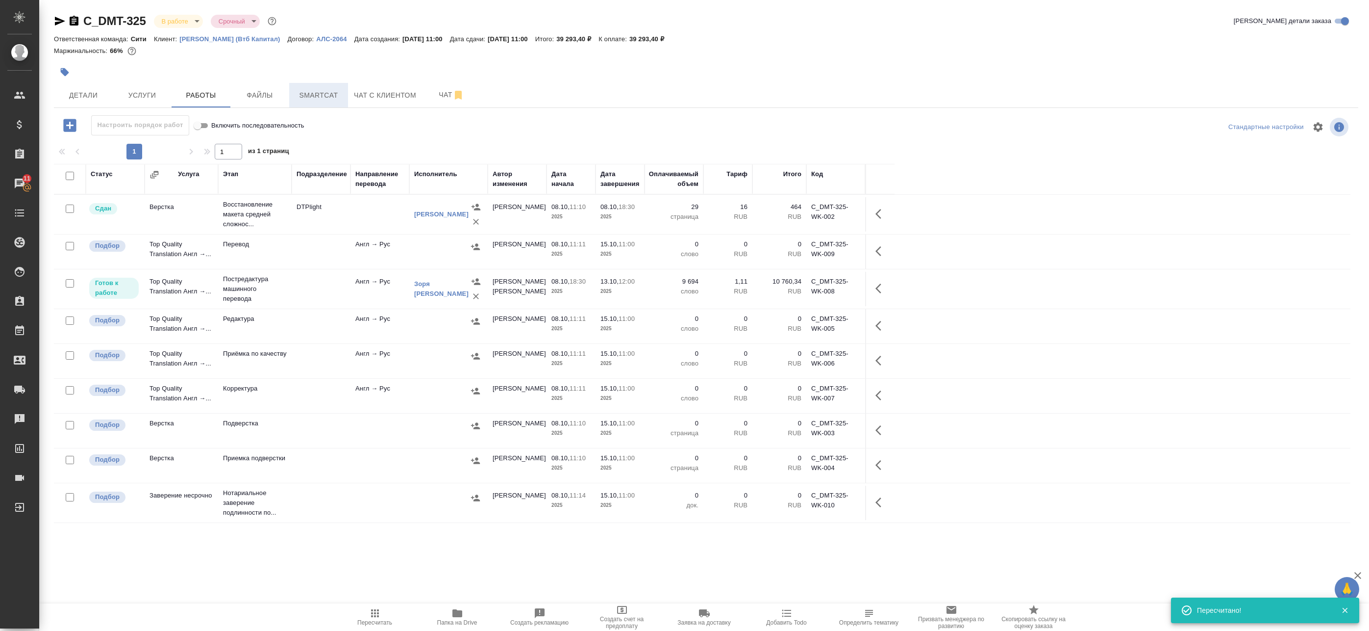
click at [327, 95] on span "Smartcat" at bounding box center [318, 95] width 47 height 12
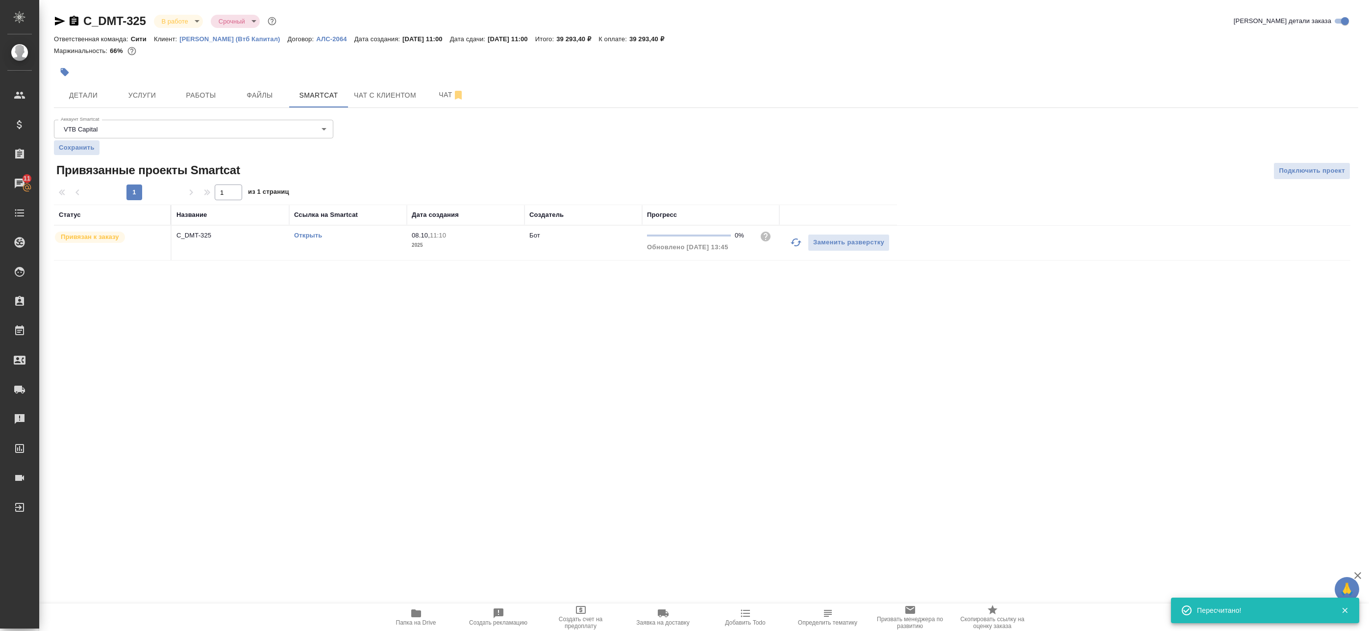
click at [302, 238] on link "Открыть" at bounding box center [308, 234] width 28 height 7
click at [188, 97] on span "Работы" at bounding box center [200, 95] width 47 height 12
